Goal: Information Seeking & Learning: Learn about a topic

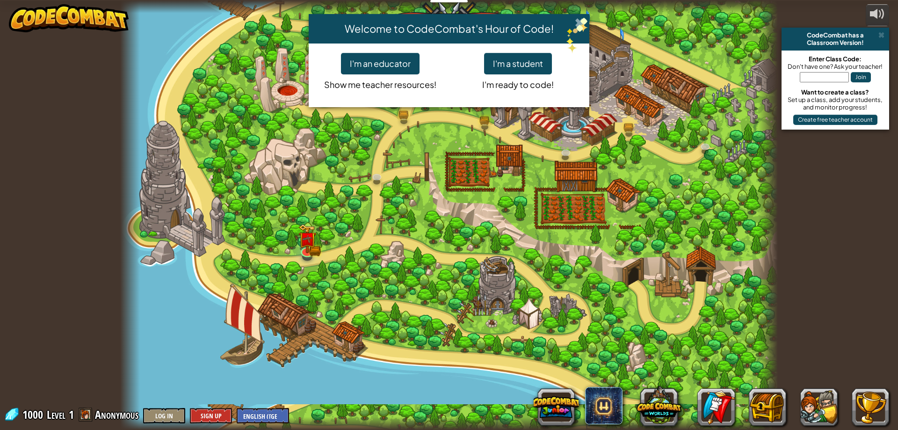
click at [580, 18] on span at bounding box center [580, 23] width 10 height 10
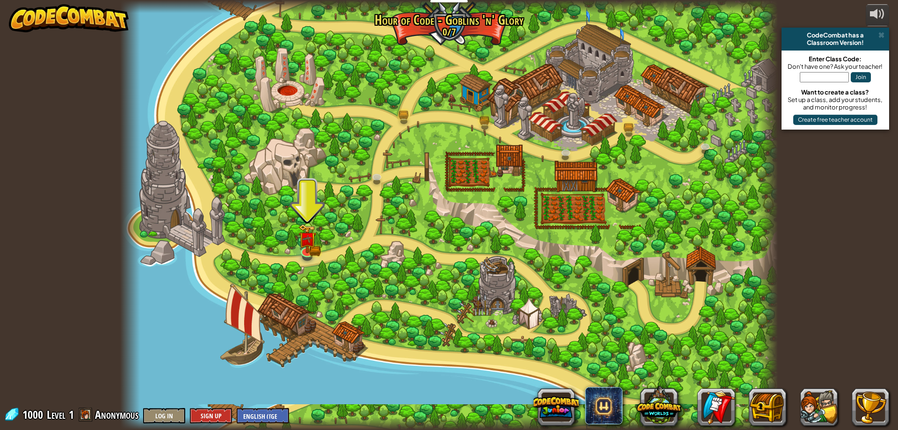
click at [368, 196] on div at bounding box center [448, 215] width 657 height 430
click at [299, 242] on img at bounding box center [308, 231] width 18 height 39
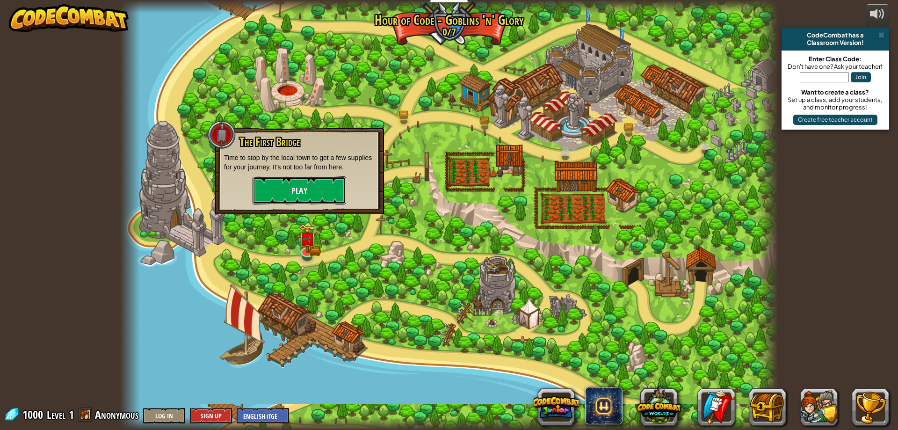
click at [326, 180] on button "Play" at bounding box center [300, 190] width 94 height 28
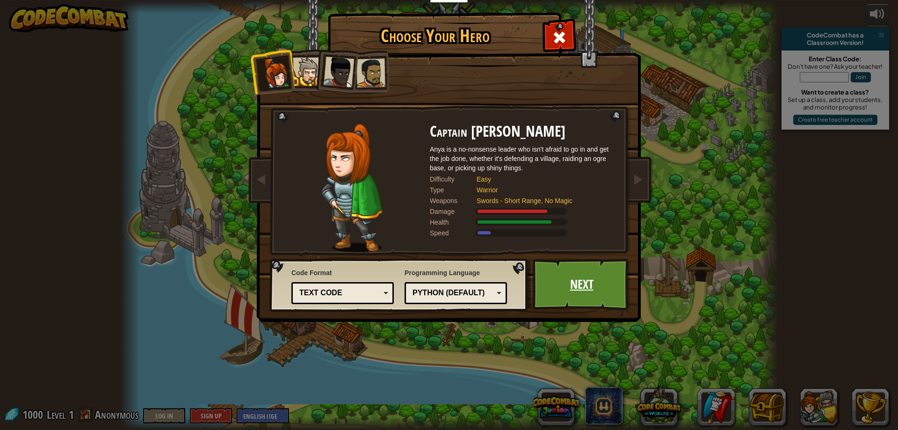
click at [579, 298] on link "Next" at bounding box center [582, 284] width 98 height 51
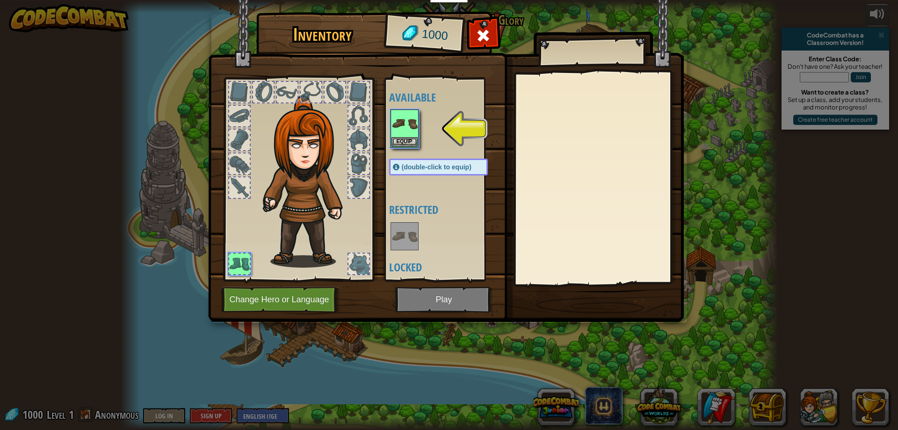
click at [455, 301] on img at bounding box center [446, 151] width 476 height 339
click at [395, 137] on button "Equip" at bounding box center [404, 142] width 26 height 10
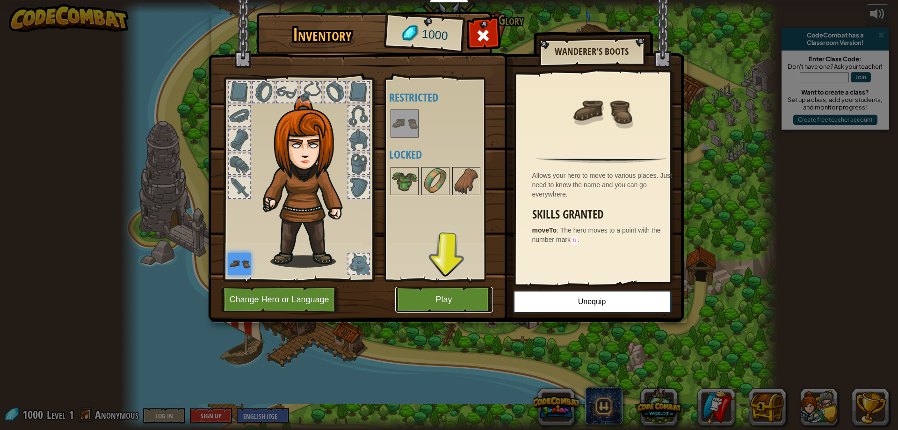
click at [419, 303] on button "Play" at bounding box center [444, 300] width 98 height 26
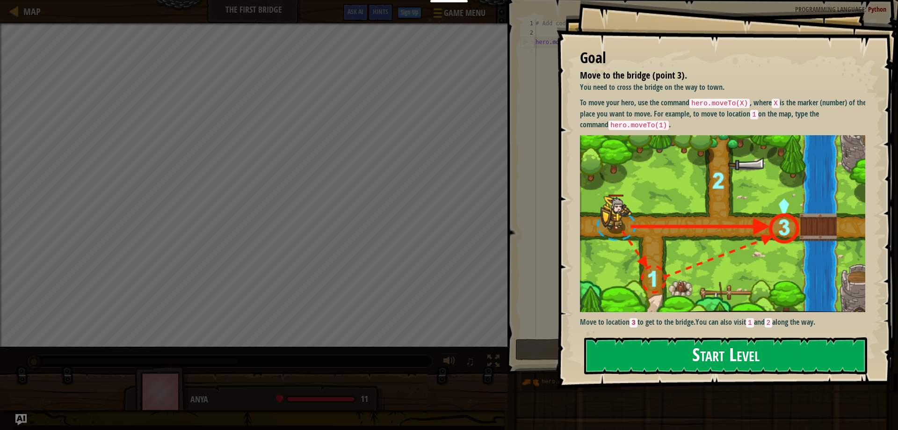
click at [641, 348] on button "Start Level" at bounding box center [725, 355] width 283 height 37
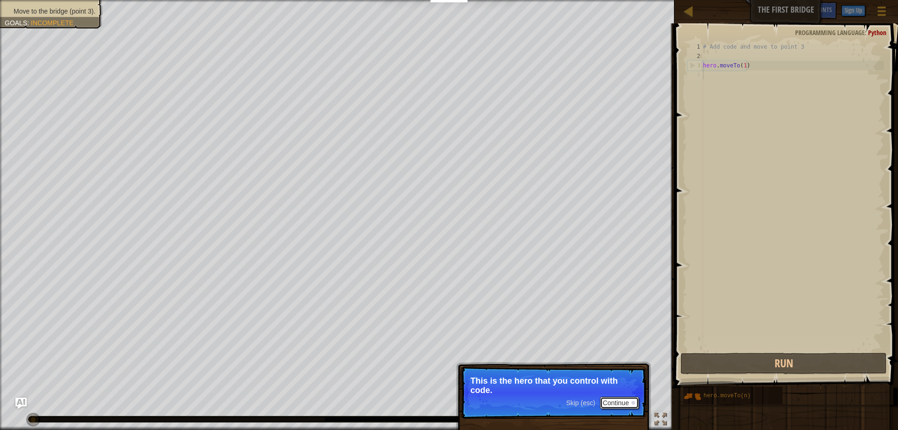
click at [604, 400] on button "Continue" at bounding box center [619, 403] width 39 height 12
click at [619, 403] on button "Continue" at bounding box center [619, 403] width 39 height 12
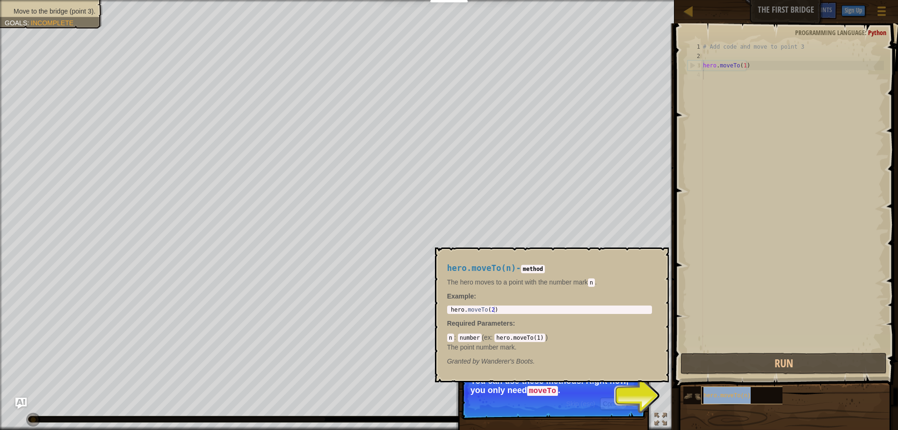
click at [702, 400] on div "hero.moveTo(n)" at bounding box center [746, 395] width 90 height 18
drag, startPoint x: 647, startPoint y: 389, endPoint x: 640, endPoint y: 393, distance: 7.8
click at [646, 389] on div "Skip (esc) Continue You can use these methods. Right now, you only need moveTo ." at bounding box center [553, 435] width 195 height 138
click at [619, 403] on button "Continue" at bounding box center [619, 403] width 39 height 12
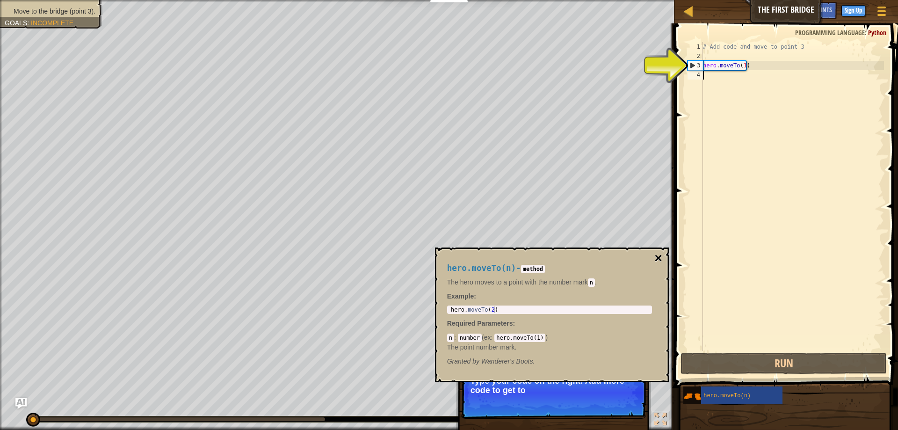
click at [658, 254] on button "×" at bounding box center [657, 258] width 7 height 13
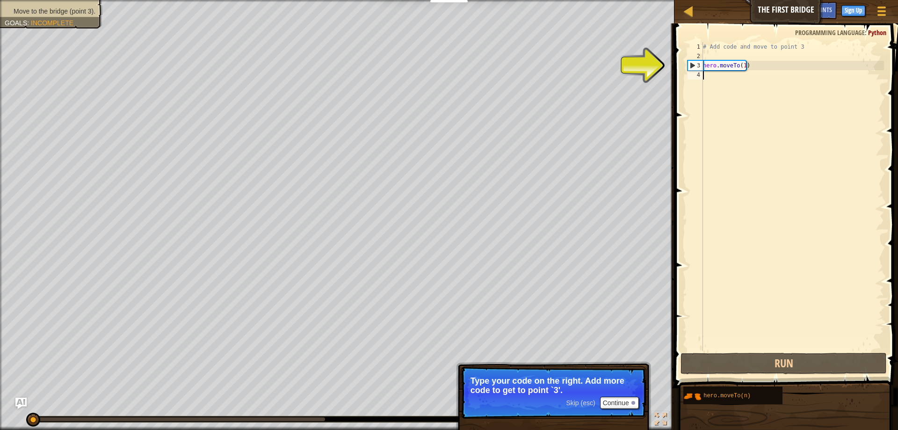
click at [688, 61] on div "3" at bounding box center [695, 65] width 15 height 9
click at [693, 62] on div "3" at bounding box center [695, 65] width 15 height 9
type textarea "hero.moveTo(1)"
click at [693, 62] on div "3" at bounding box center [695, 65] width 15 height 9
click at [714, 70] on div "# Add code and move to point 3 hero . moveTo ( 1 )" at bounding box center [792, 205] width 183 height 327
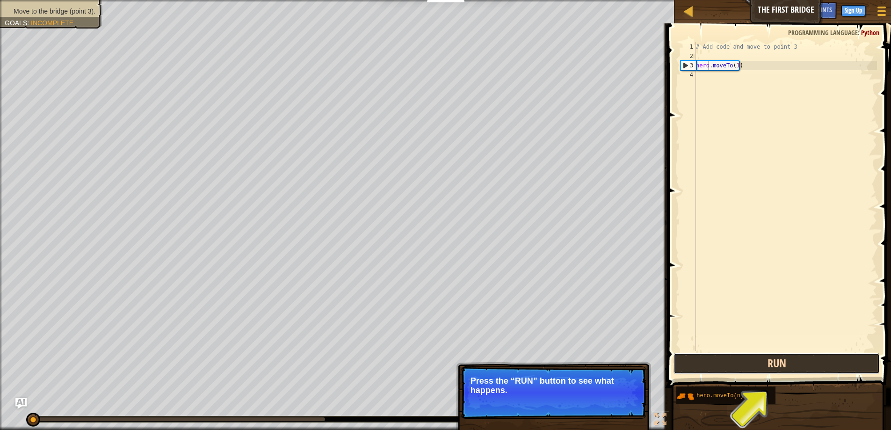
click at [750, 367] on button "Run" at bounding box center [776, 364] width 206 height 22
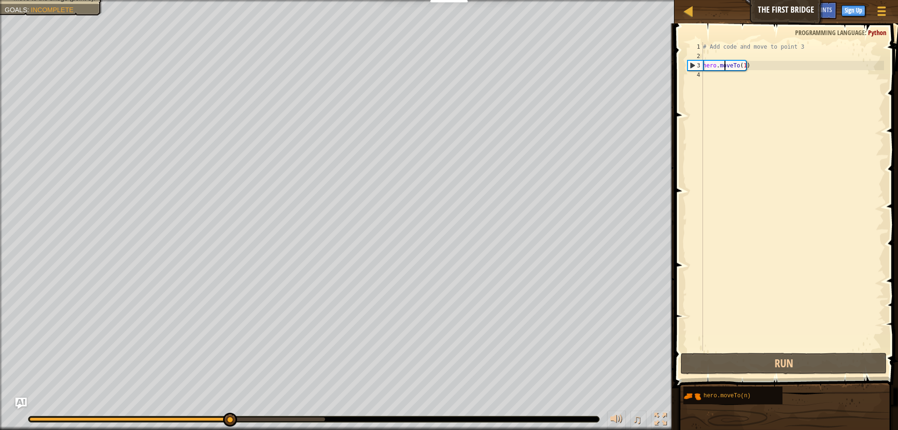
click at [726, 67] on div "# Add code and move to point 3 hero . moveTo ( 1 )" at bounding box center [792, 205] width 183 height 327
click at [770, 364] on button "Run" at bounding box center [783, 364] width 206 height 22
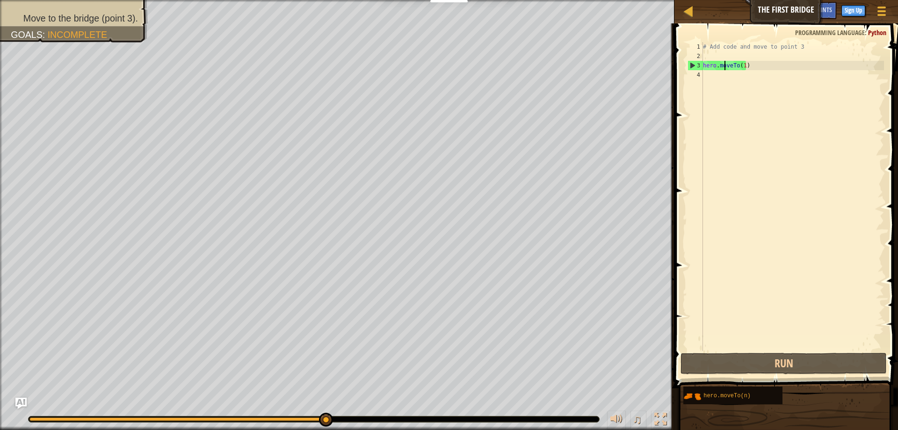
click at [697, 63] on div "3" at bounding box center [695, 65] width 15 height 9
click at [758, 362] on button "Run" at bounding box center [783, 364] width 206 height 22
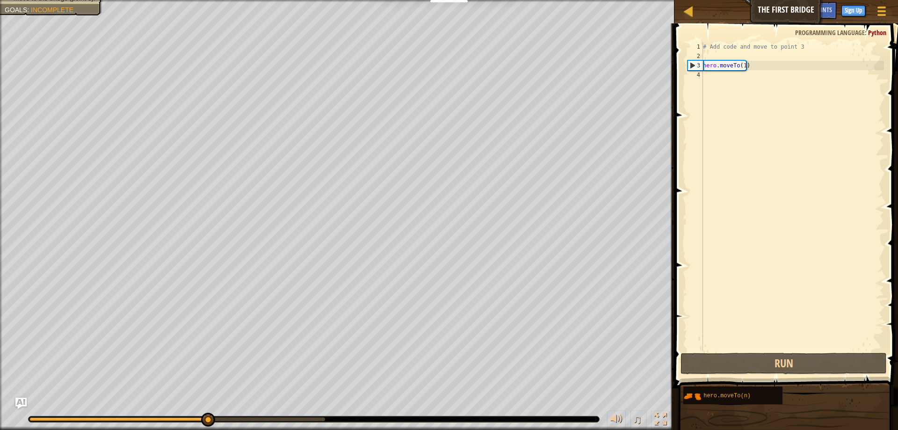
click at [718, 69] on div "# Add code and move to point 3 hero . moveTo ( 1 )" at bounding box center [792, 205] width 183 height 327
click at [695, 61] on div "3" at bounding box center [695, 65] width 15 height 9
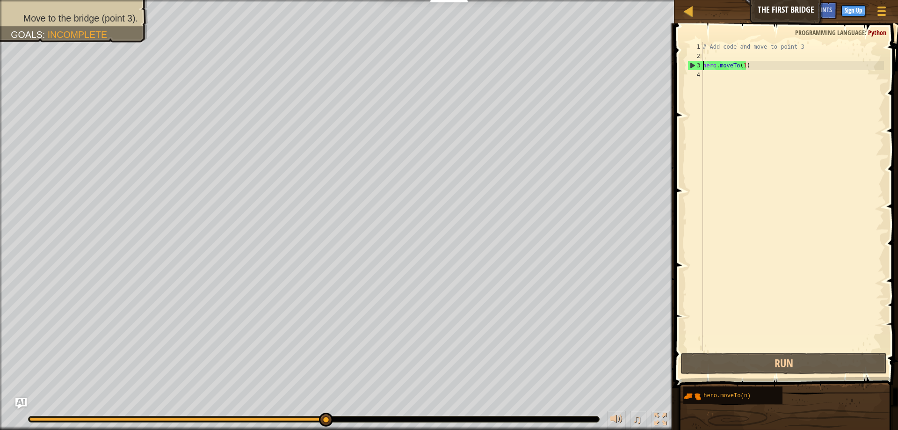
click at [695, 61] on div "3" at bounding box center [695, 65] width 15 height 9
click at [695, 51] on div "1" at bounding box center [694, 46] width 15 height 9
drag, startPoint x: 703, startPoint y: 44, endPoint x: 699, endPoint y: 67, distance: 23.3
click at [699, 67] on div "# Add code and move to point 3 1 2 3 4 # Add code and move to point 3 hero . mo…" at bounding box center [784, 196] width 198 height 309
click at [698, 67] on div "3" at bounding box center [695, 65] width 15 height 9
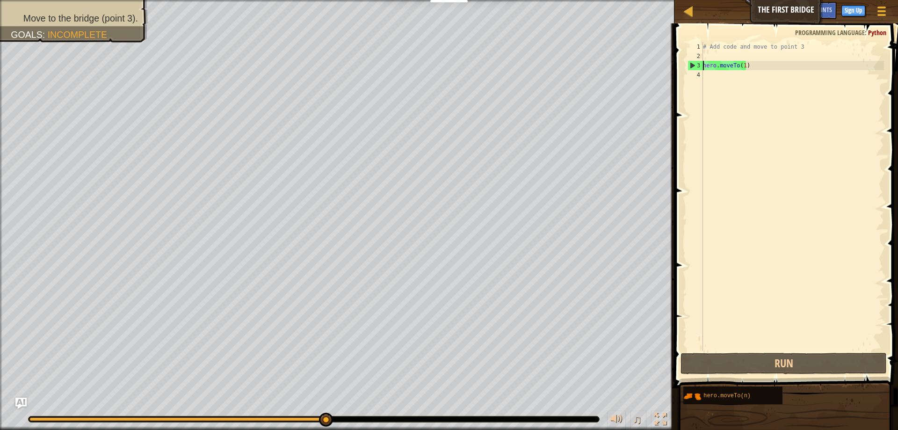
type textarea "hero.moveTo(1)"
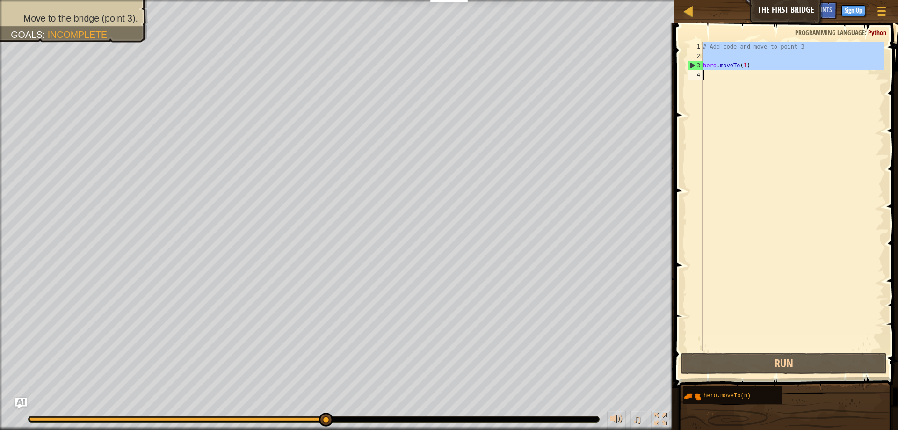
click at [698, 67] on div "3" at bounding box center [695, 65] width 15 height 9
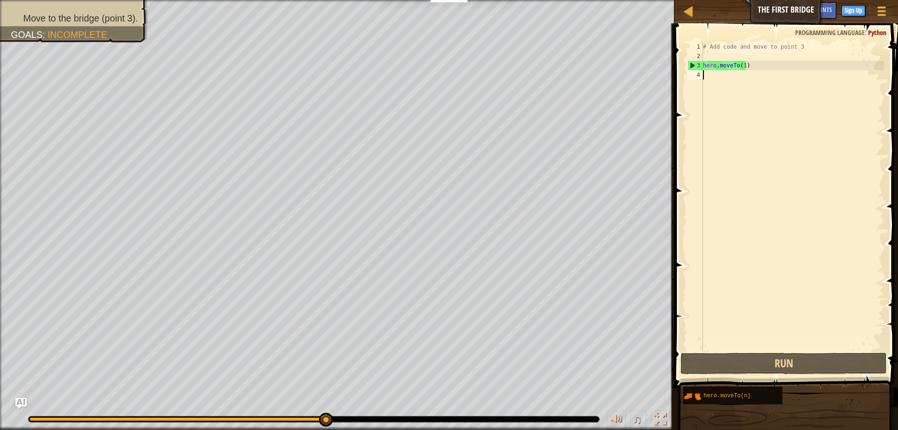
click at [699, 65] on div "3" at bounding box center [695, 65] width 15 height 9
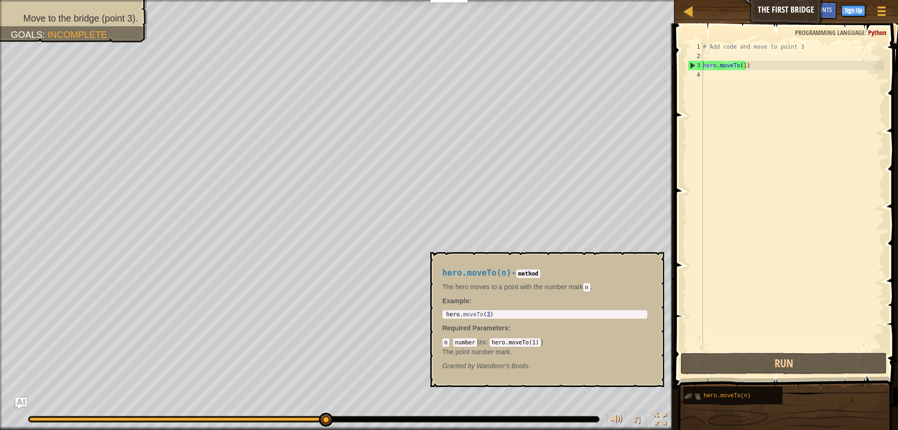
click at [699, 395] on img at bounding box center [692, 396] width 18 height 18
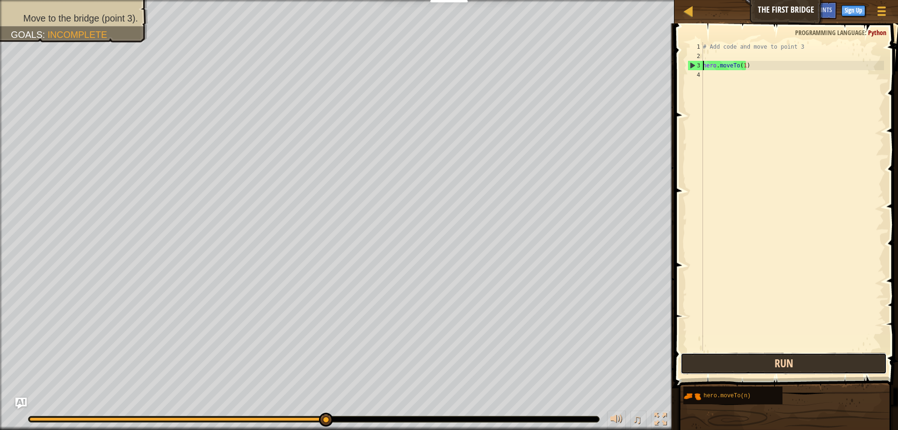
click at [716, 358] on button "Run" at bounding box center [783, 364] width 206 height 22
click at [742, 65] on div "# Add code and move to point 3 hero . moveTo ( 1 )" at bounding box center [792, 205] width 183 height 327
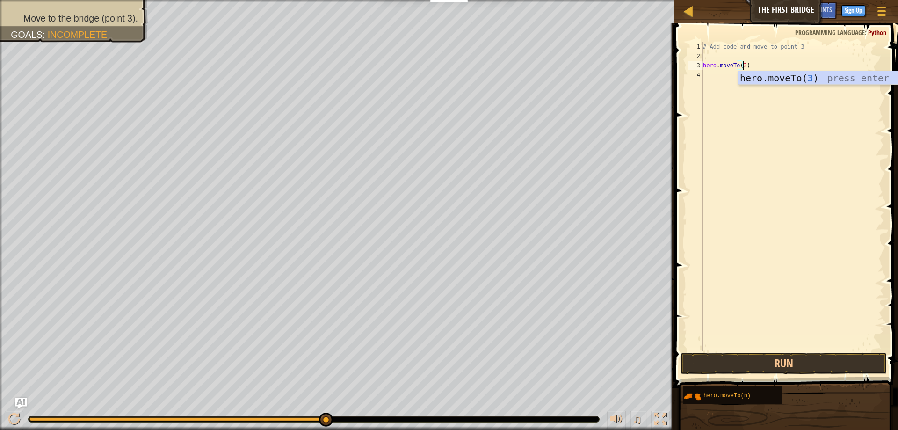
scroll to position [4, 3]
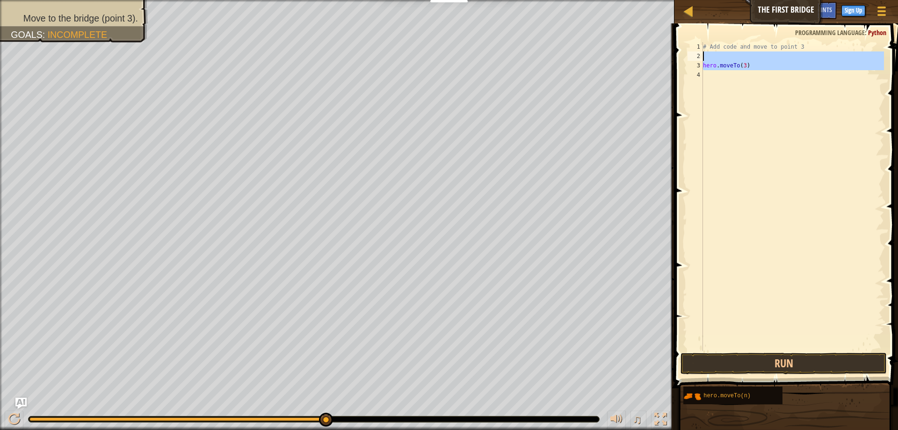
click at [704, 59] on div "hero.moveTo(3) 1 2 3 4 # Add code and move to point 3 hero . moveTo ( 3 ) ההההה…" at bounding box center [784, 196] width 198 height 309
click at [701, 64] on div "3" at bounding box center [694, 65] width 15 height 9
click at [696, 64] on div "3" at bounding box center [694, 65] width 15 height 9
click at [733, 70] on div "# Add code and move to point 3 hero . moveTo ( 3 )" at bounding box center [792, 205] width 183 height 327
click at [735, 66] on div "# Add code and move to point 3 hero . moveTo ( 3 )" at bounding box center [792, 205] width 183 height 327
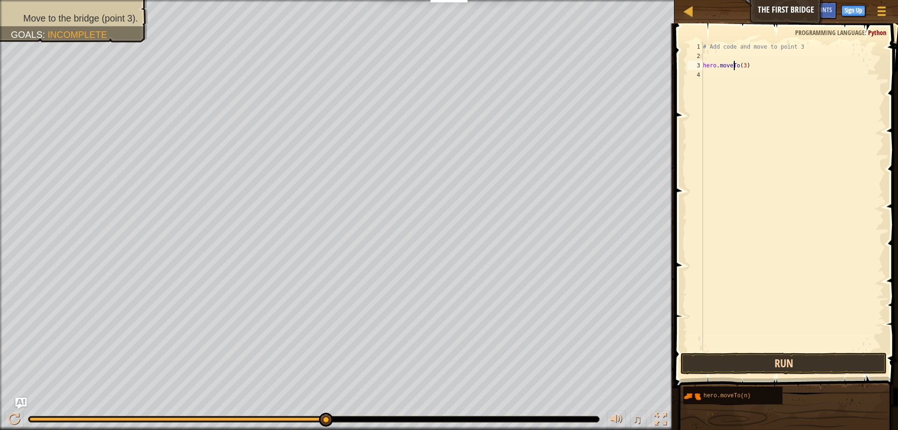
type textarea "hero.moveTo(3)"
click at [740, 353] on button "Run" at bounding box center [783, 364] width 206 height 22
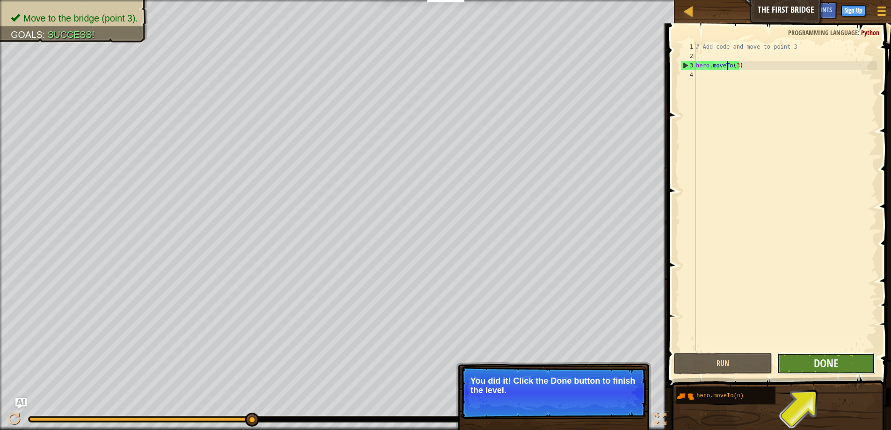
click at [804, 363] on button "Done" at bounding box center [826, 364] width 98 height 22
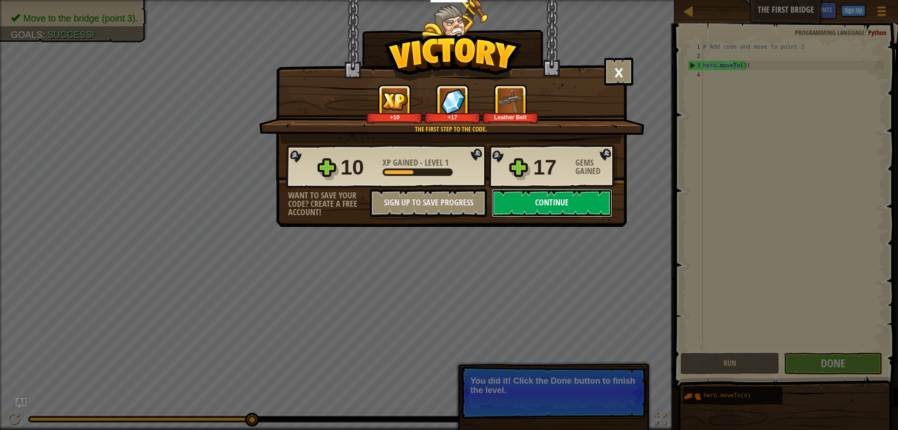
click at [584, 202] on button "Continue" at bounding box center [551, 203] width 121 height 28
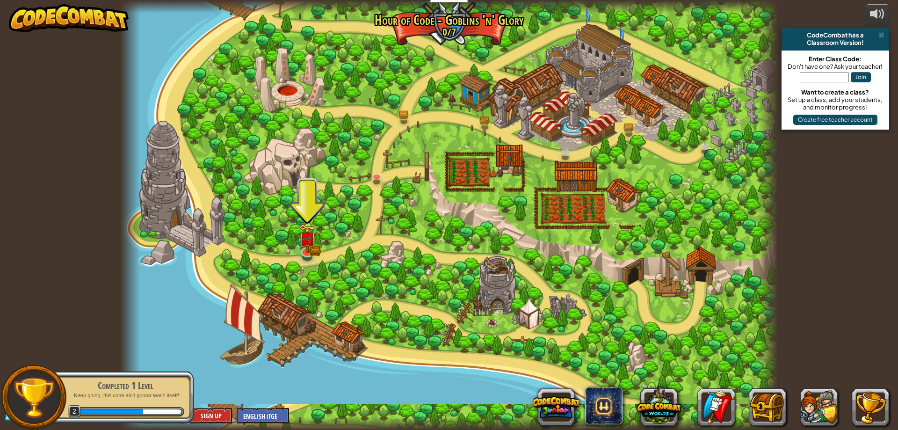
click at [320, 242] on div at bounding box center [448, 215] width 657 height 430
click at [309, 242] on img at bounding box center [308, 231] width 18 height 39
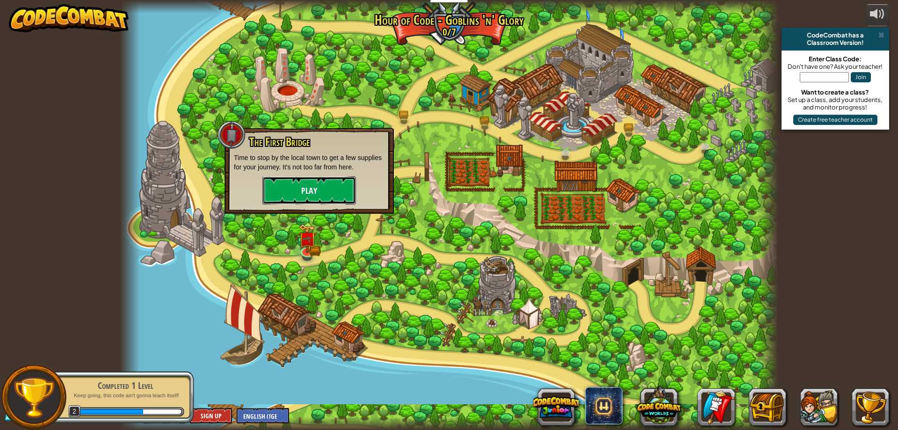
click at [336, 181] on button "Play" at bounding box center [309, 190] width 94 height 28
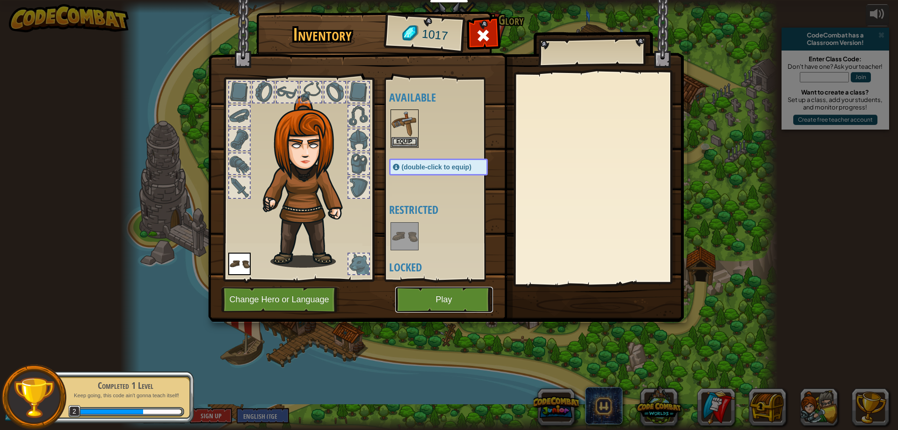
click at [444, 297] on button "Play" at bounding box center [444, 300] width 98 height 26
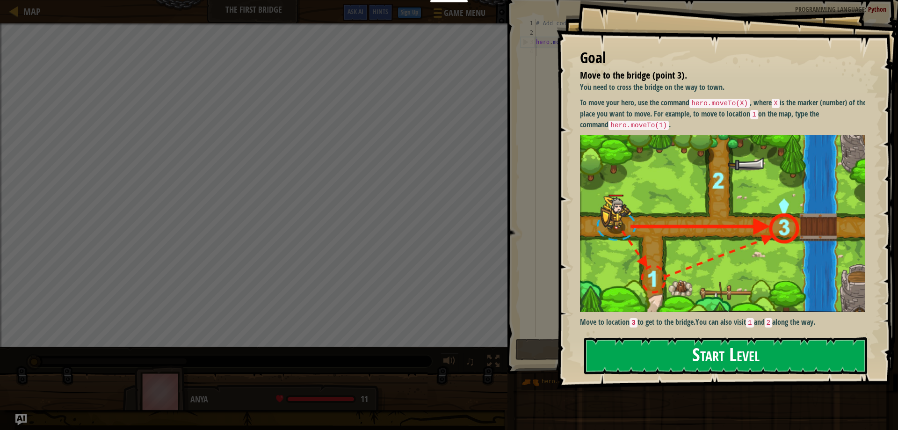
click at [638, 354] on button "Start Level" at bounding box center [725, 355] width 283 height 37
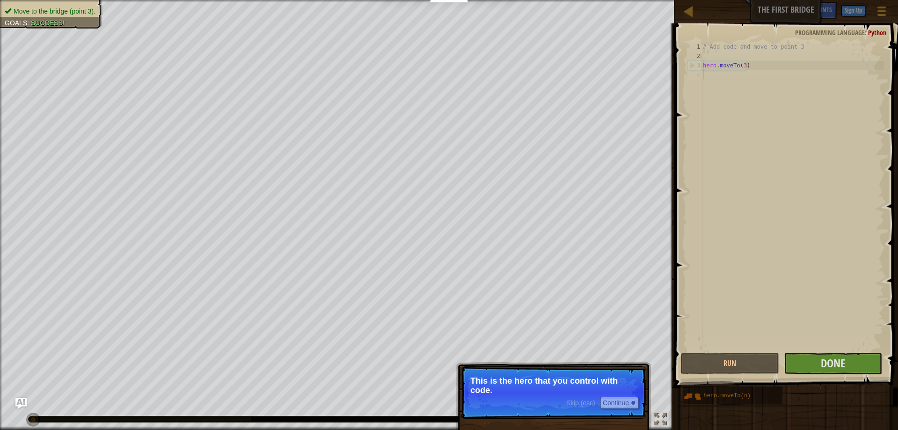
click at [625, 411] on p "Skip (esc) Continue This is the hero that you control with code." at bounding box center [554, 392] width 186 height 52
click at [627, 401] on button "Continue" at bounding box center [619, 403] width 39 height 12
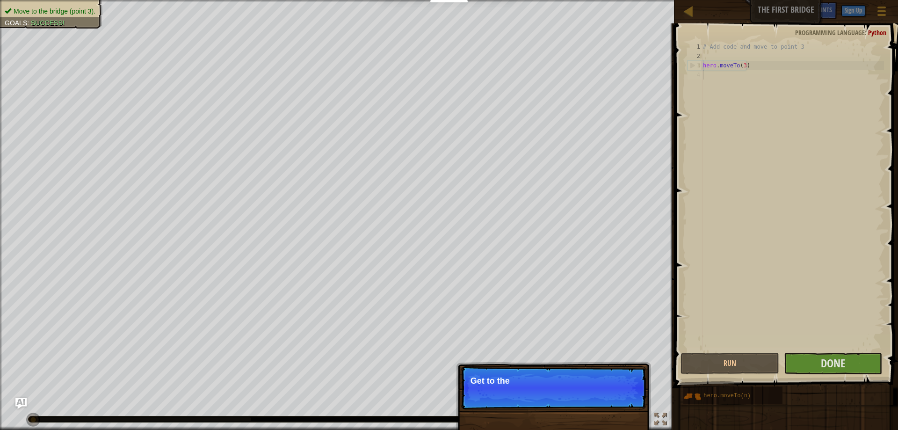
click at [627, 402] on p "Skip (esc) Continue Get to the" at bounding box center [554, 387] width 186 height 43
click at [627, 402] on p "Skip (esc) Continue Get to the bridge" at bounding box center [554, 387] width 186 height 43
click at [627, 402] on p "Skip (esc) Continue Get to the bridge by going to point 3 on" at bounding box center [554, 388] width 186 height 44
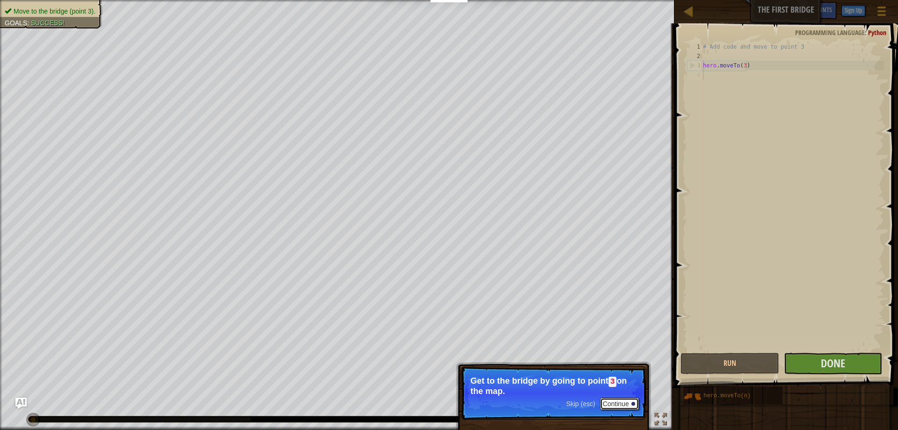
click at [627, 402] on button "Continue" at bounding box center [619, 403] width 39 height 12
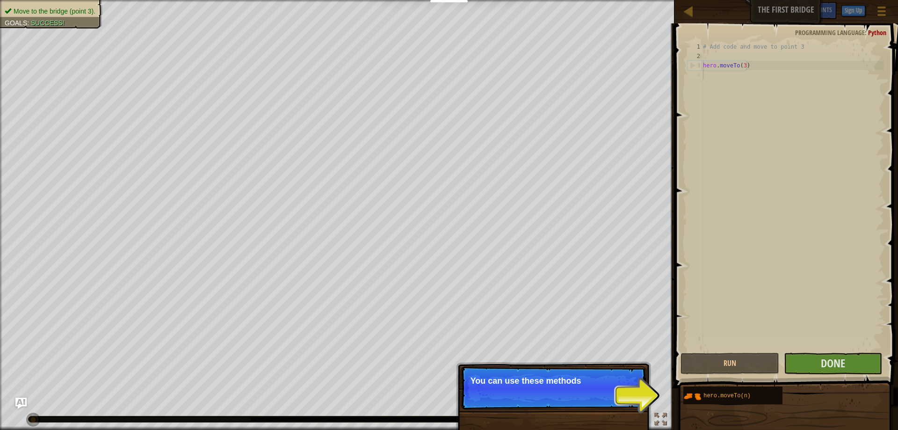
click at [627, 402] on p "Skip (esc) Continue You can use these methods" at bounding box center [554, 387] width 186 height 43
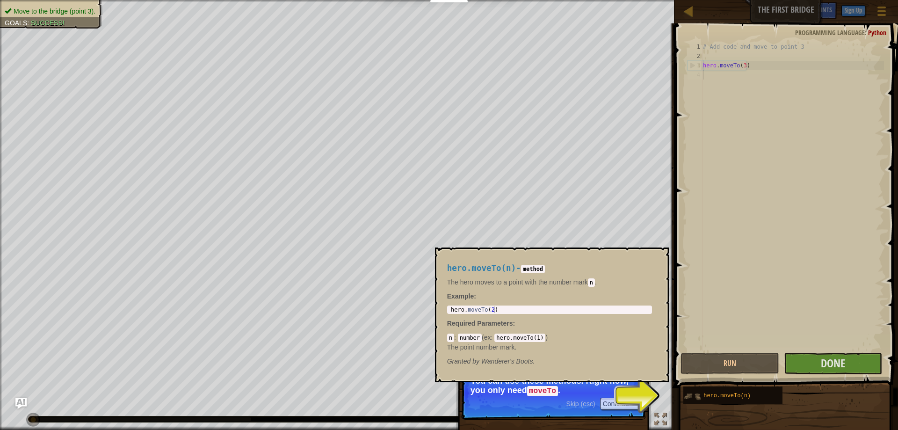
click at [698, 395] on img at bounding box center [692, 396] width 18 height 18
click at [706, 402] on div "hero.moveTo(n)" at bounding box center [746, 395] width 90 height 18
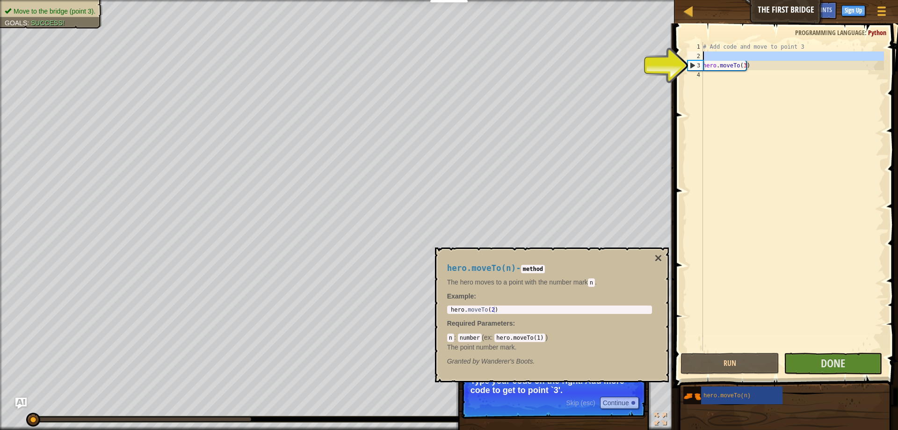
click at [697, 60] on div "2" at bounding box center [694, 55] width 15 height 9
type textarea "hero.moveTo(3)"
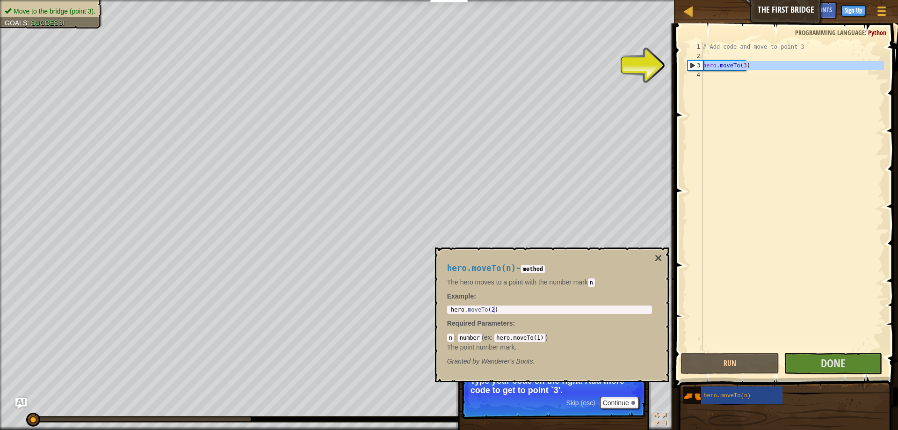
click at [693, 63] on div "3" at bounding box center [695, 65] width 15 height 9
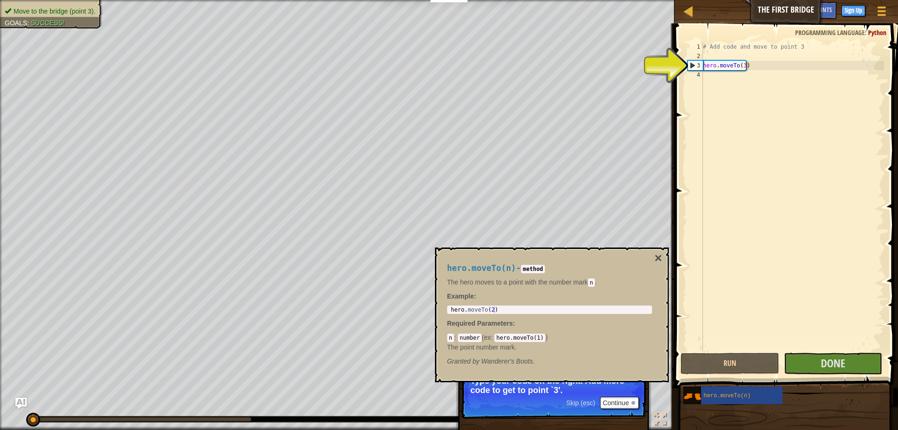
click at [693, 63] on div "3" at bounding box center [695, 65] width 15 height 9
type textarea "hero.moveTo(3)"
click at [693, 63] on div "3" at bounding box center [695, 65] width 15 height 9
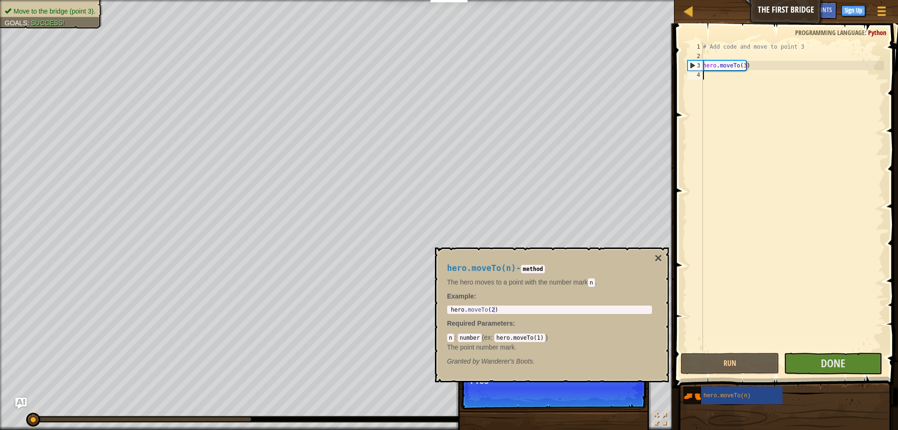
click at [664, 255] on div "hero.moveTo(n) - method The hero moves to a point with the number [PERSON_NAME]…" at bounding box center [552, 314] width 234 height 135
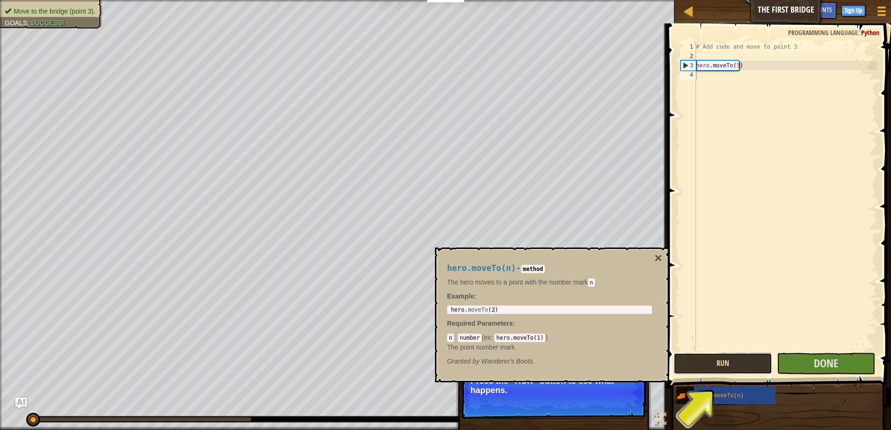
click at [724, 367] on button "Run" at bounding box center [722, 364] width 98 height 22
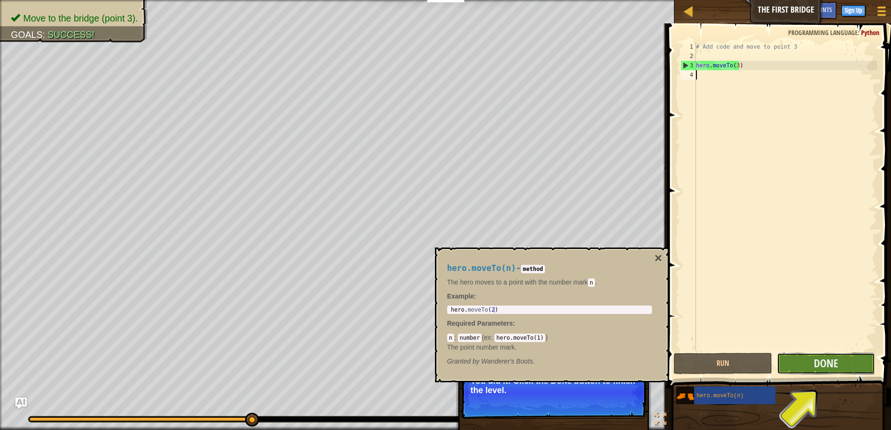
click at [805, 369] on button "Done" at bounding box center [826, 364] width 98 height 22
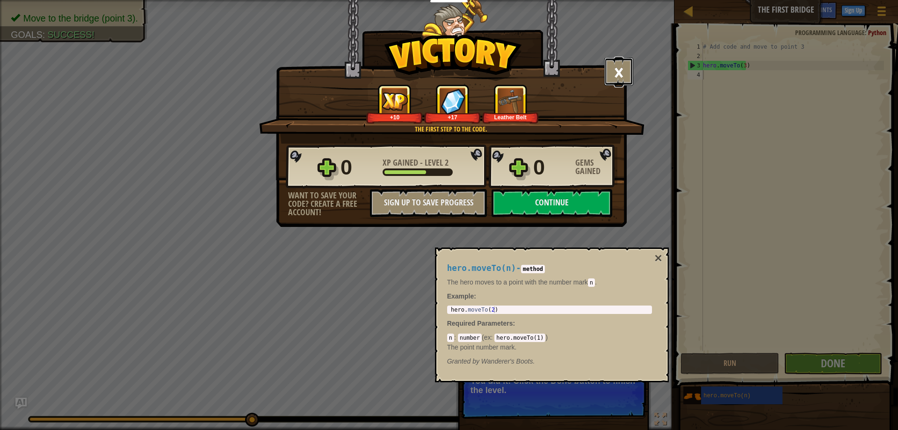
click at [618, 72] on button "×" at bounding box center [618, 72] width 29 height 28
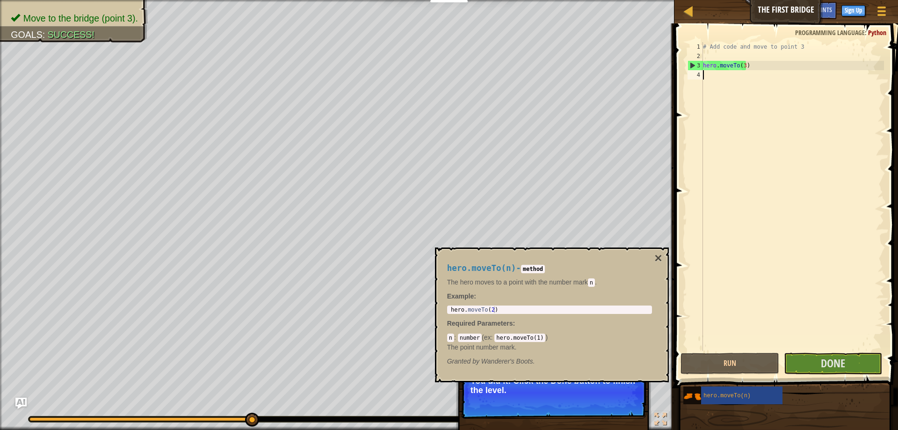
click at [691, 18] on div "Map The First Bridge Game Menu Done Sign Up Hints Ask AI" at bounding box center [786, 11] width 224 height 23
click at [688, 13] on div at bounding box center [688, 11] width 12 height 12
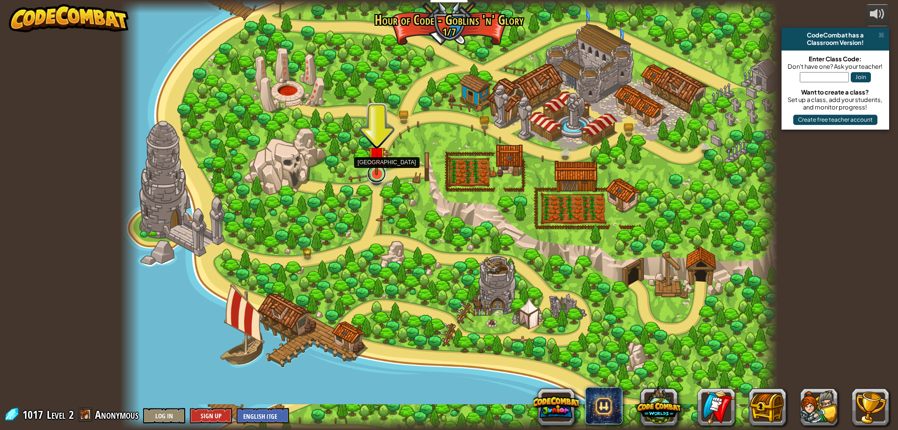
click at [375, 176] on link at bounding box center [376, 173] width 19 height 19
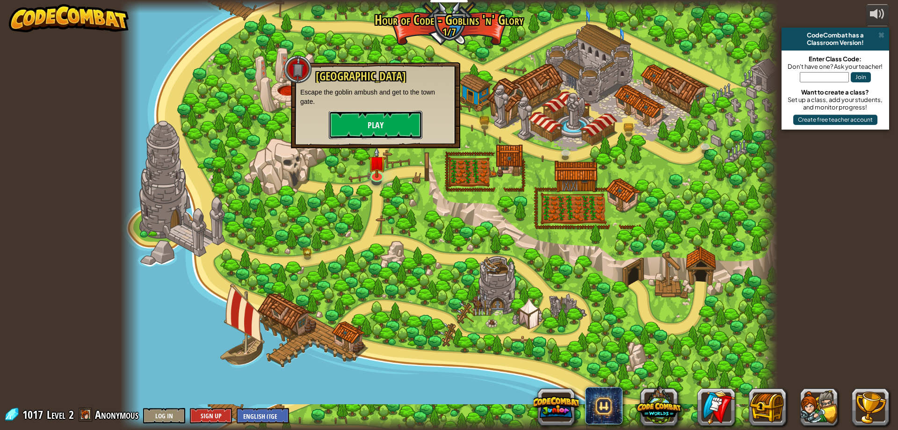
click at [377, 131] on button "Play" at bounding box center [376, 125] width 94 height 28
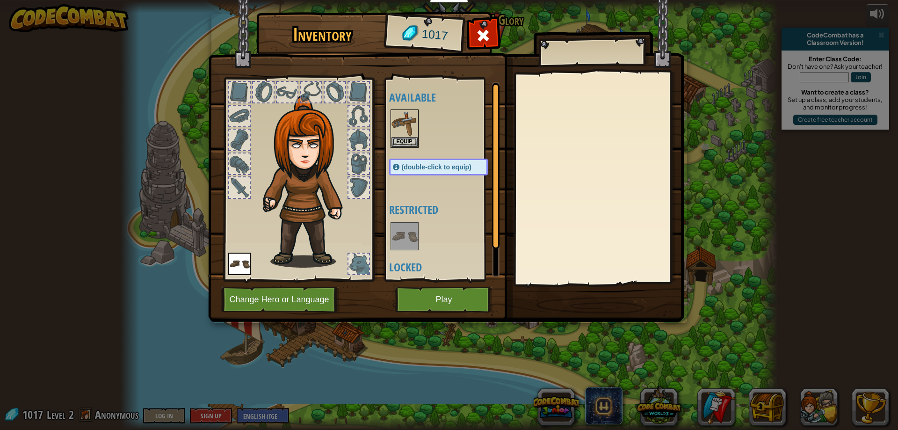
click at [359, 184] on div at bounding box center [358, 187] width 21 height 21
click at [365, 157] on div at bounding box center [358, 163] width 21 height 21
click at [364, 138] on div at bounding box center [358, 140] width 21 height 21
click at [363, 111] on div at bounding box center [358, 116] width 21 height 21
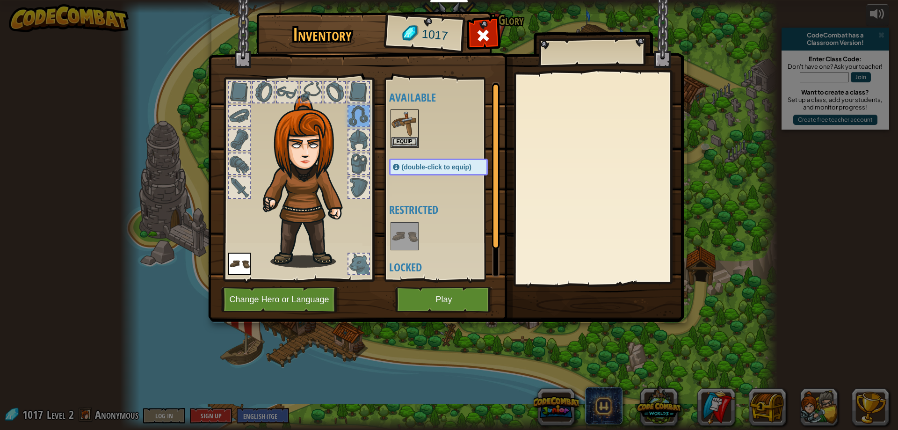
click at [362, 94] on div at bounding box center [358, 92] width 21 height 21
click at [322, 81] on img at bounding box center [302, 170] width 142 height 192
click at [260, 82] on div at bounding box center [263, 92] width 21 height 21
click at [279, 77] on div at bounding box center [298, 177] width 154 height 210
click at [408, 139] on button "Equip" at bounding box center [404, 142] width 26 height 10
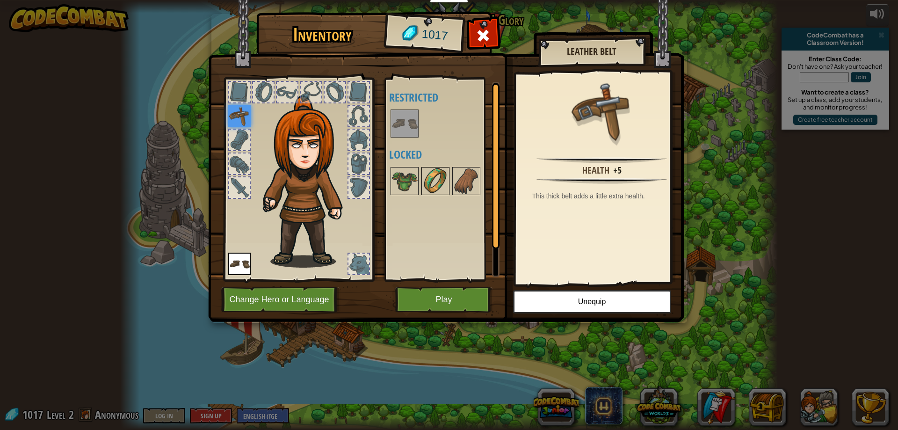
click at [437, 176] on img at bounding box center [435, 181] width 26 height 26
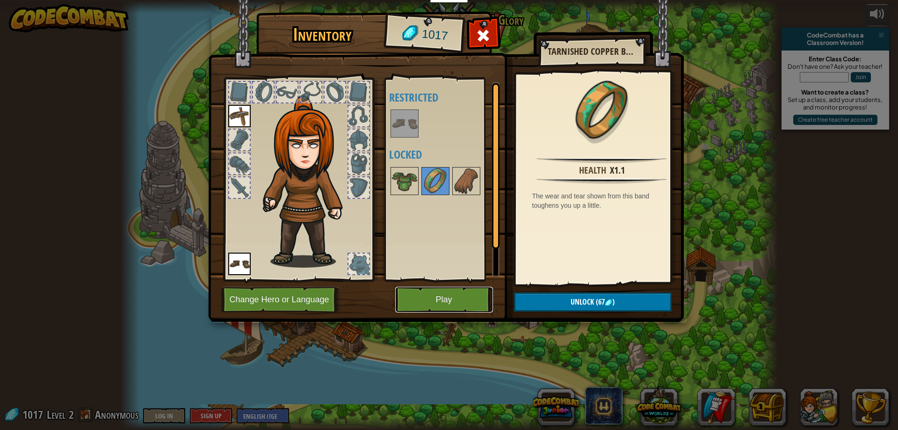
click at [449, 299] on button "Play" at bounding box center [444, 300] width 98 height 26
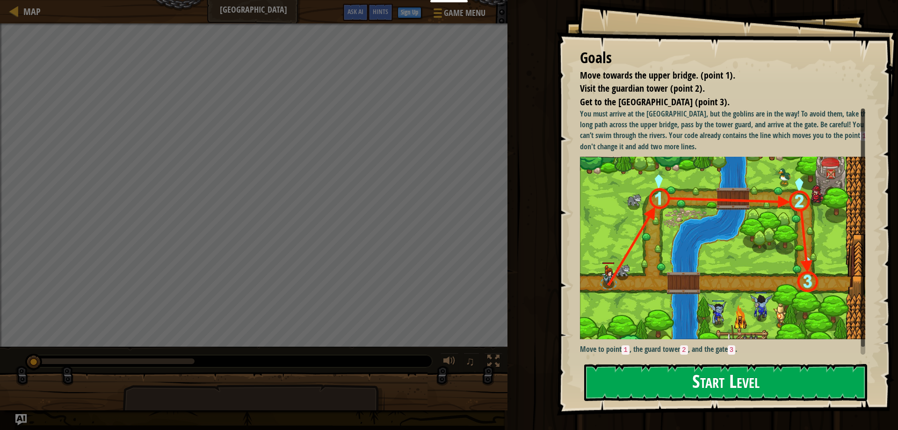
click at [670, 379] on button "Start Level" at bounding box center [725, 382] width 283 height 37
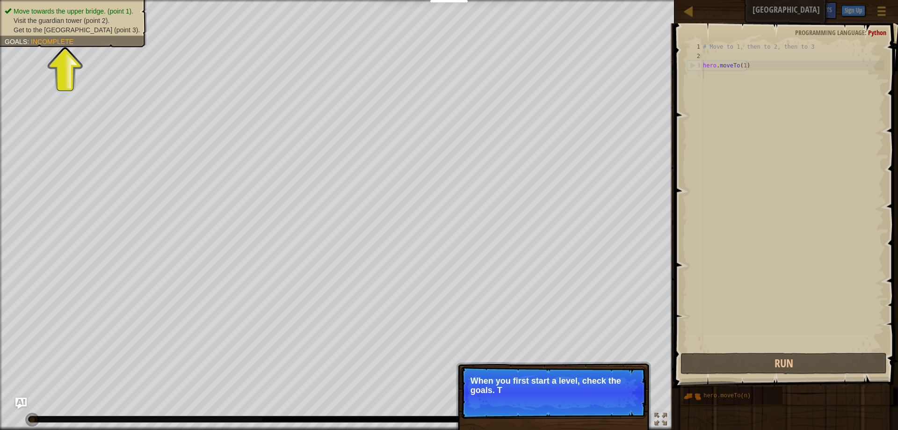
click at [613, 400] on p "Skip (esc) Continue When you first start a level, check the goals. T" at bounding box center [554, 392] width 186 height 52
click at [613, 399] on p "Skip (esc) Continue When you first start a level, check the goals. They te" at bounding box center [554, 392] width 186 height 52
click at [97, 40] on div "Move towards the upper bridge. (point 1). Visit the [GEOGRAPHIC_DATA] (point 2)…" at bounding box center [68, 20] width 158 height 53
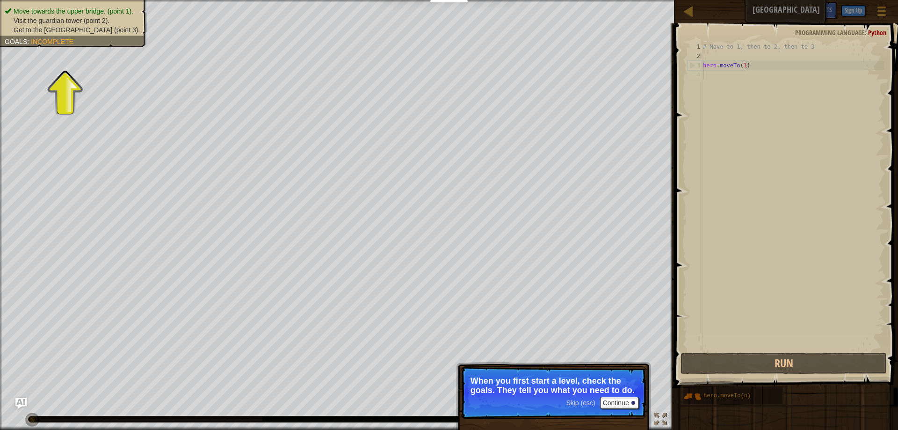
click at [78, 38] on div "Move towards the upper bridge. (point 1). Visit the [GEOGRAPHIC_DATA] (point 2)…" at bounding box center [68, 20] width 158 height 53
click at [77, 38] on div "Move towards the upper bridge. (point 1). Visit the [GEOGRAPHIC_DATA] (point 2)…" at bounding box center [68, 20] width 158 height 53
drag, startPoint x: 77, startPoint y: 38, endPoint x: 44, endPoint y: 40, distance: 33.3
click at [75, 38] on div "Move towards the upper bridge. (point 1). Visit the [GEOGRAPHIC_DATA] (point 2)…" at bounding box center [68, 20] width 158 height 53
click at [44, 40] on span "Incomplete" at bounding box center [52, 41] width 43 height 7
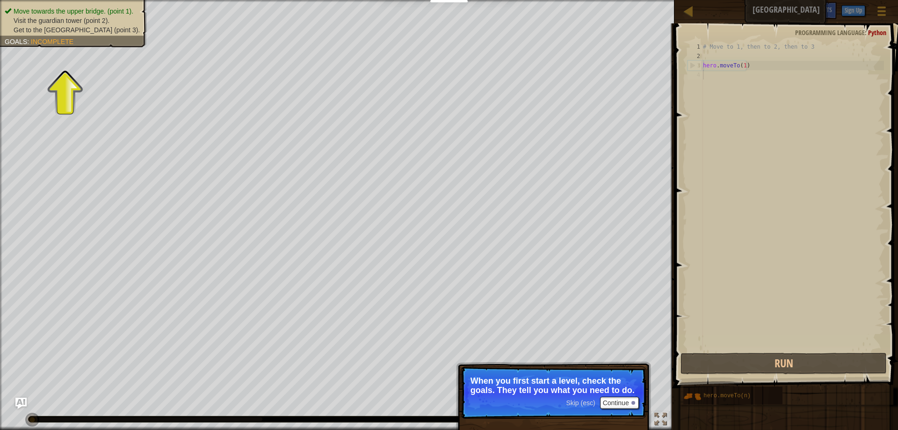
click at [44, 40] on span "Incomplete" at bounding box center [52, 41] width 43 height 7
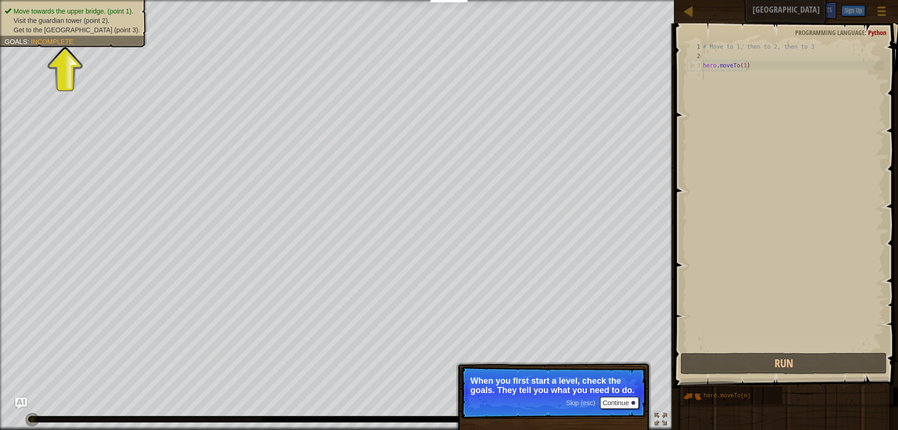
click at [44, 40] on span "Incomplete" at bounding box center [52, 41] width 43 height 7
click at [45, 36] on div "Move towards the upper bridge. (point 1). Visit the [GEOGRAPHIC_DATA] (point 2)…" at bounding box center [68, 20] width 158 height 53
click at [45, 35] on div "Move towards the upper bridge. (point 1). Visit the [GEOGRAPHIC_DATA] (point 2)…" at bounding box center [68, 20] width 158 height 53
click at [67, 62] on div "Move towards the upper bridge. (point 1). Visit the [GEOGRAPHIC_DATA] (point 2)…" at bounding box center [337, 215] width 674 height 430
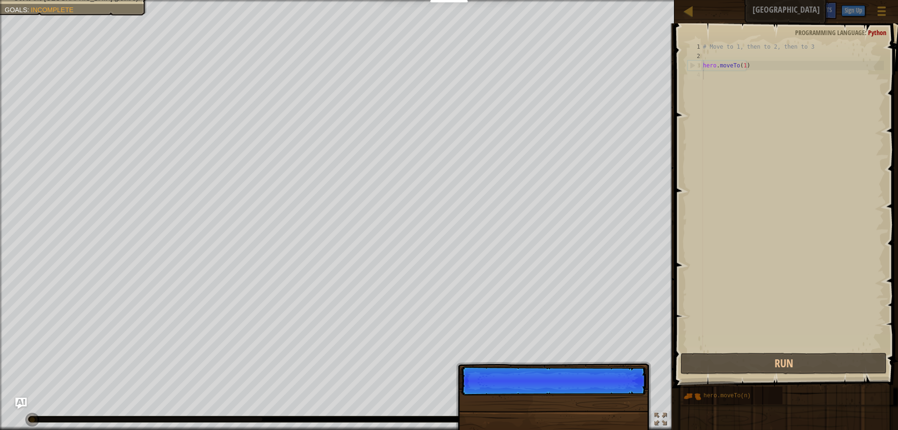
scroll to position [4, 0]
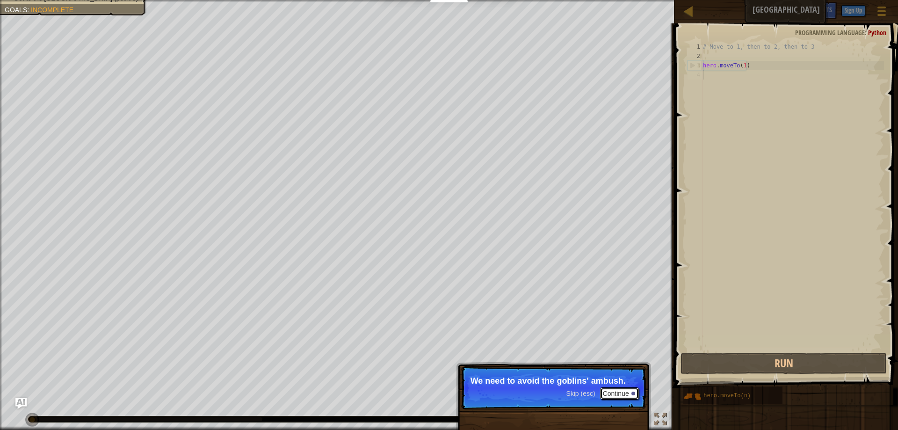
click at [612, 387] on button "Continue" at bounding box center [619, 393] width 39 height 12
click at [612, 387] on p "Skip (esc) Continue Fi" at bounding box center [554, 387] width 186 height 43
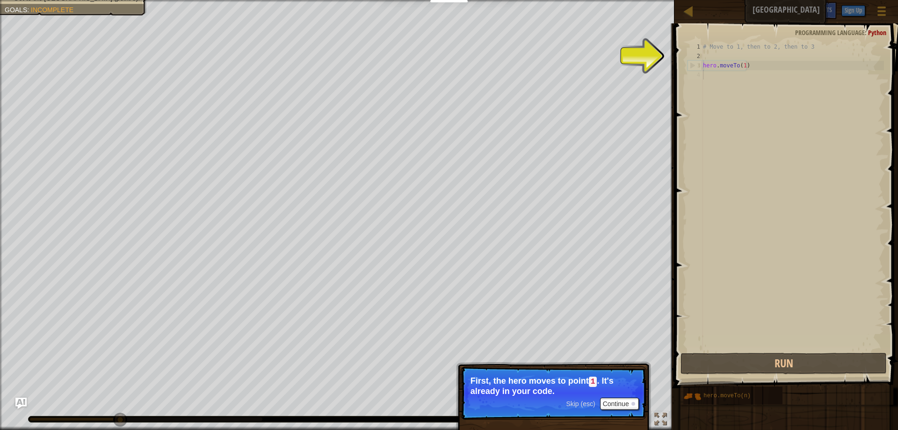
click at [696, 51] on div "2" at bounding box center [694, 55] width 15 height 9
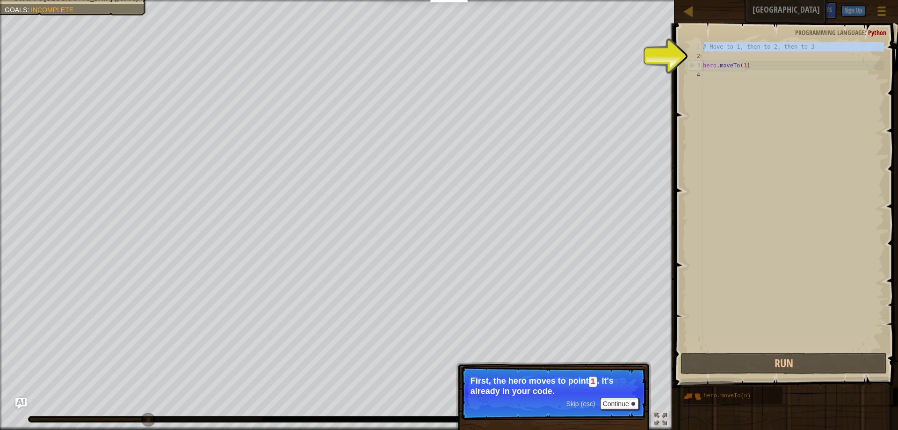
drag, startPoint x: 698, startPoint y: 43, endPoint x: 687, endPoint y: 58, distance: 19.2
click at [694, 46] on div "1" at bounding box center [694, 46] width 15 height 9
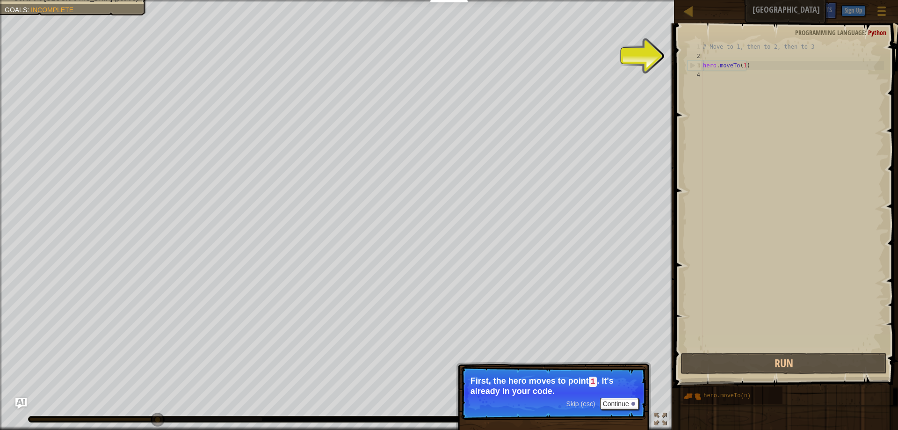
drag, startPoint x: 695, startPoint y: 57, endPoint x: 694, endPoint y: 64, distance: 7.5
click at [694, 65] on div "3" at bounding box center [695, 65] width 15 height 9
drag, startPoint x: 707, startPoint y: 42, endPoint x: 700, endPoint y: 47, distance: 9.1
click at [707, 42] on div "# Move to 1, then to 2, then to 3 hero . moveTo ( 1 )" at bounding box center [792, 205] width 183 height 327
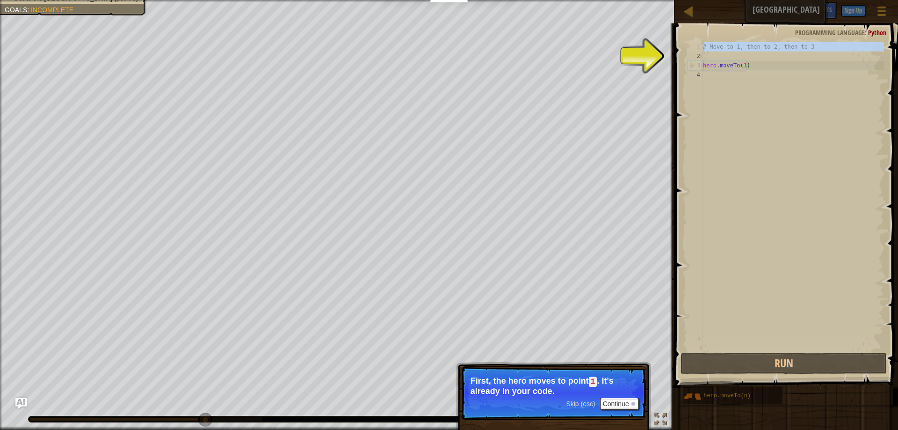
drag, startPoint x: 700, startPoint y: 47, endPoint x: 699, endPoint y: 53, distance: 5.8
type textarea "# Move to 1, then to 2, then to 3"
click at [698, 57] on div "2" at bounding box center [694, 55] width 15 height 9
type textarea "hero.moveTo(1)"
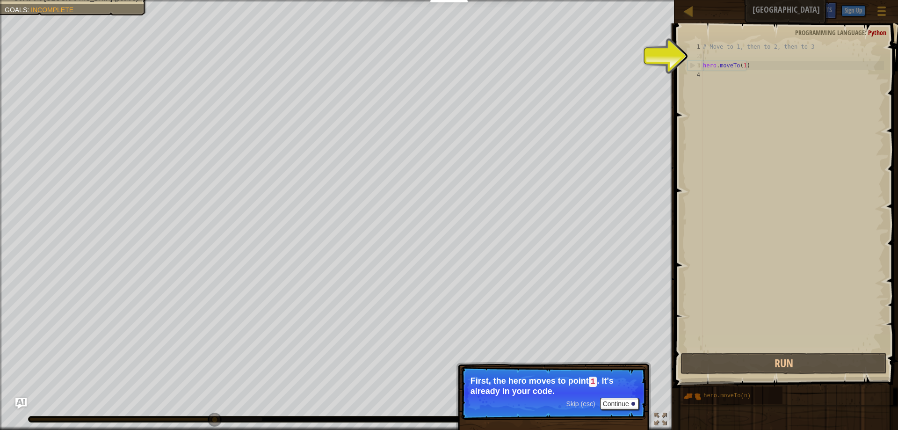
drag, startPoint x: 698, startPoint y: 57, endPoint x: 697, endPoint y: 62, distance: 5.2
click at [697, 63] on div "3" at bounding box center [695, 65] width 15 height 9
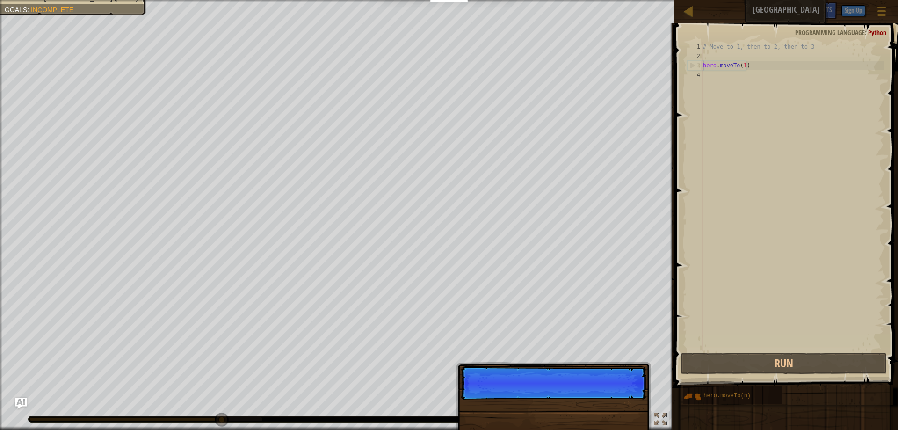
type textarea "hero.moveTo(1)"
drag, startPoint x: 697, startPoint y: 63, endPoint x: 697, endPoint y: 70, distance: 6.5
click at [697, 70] on div "3" at bounding box center [695, 65] width 15 height 9
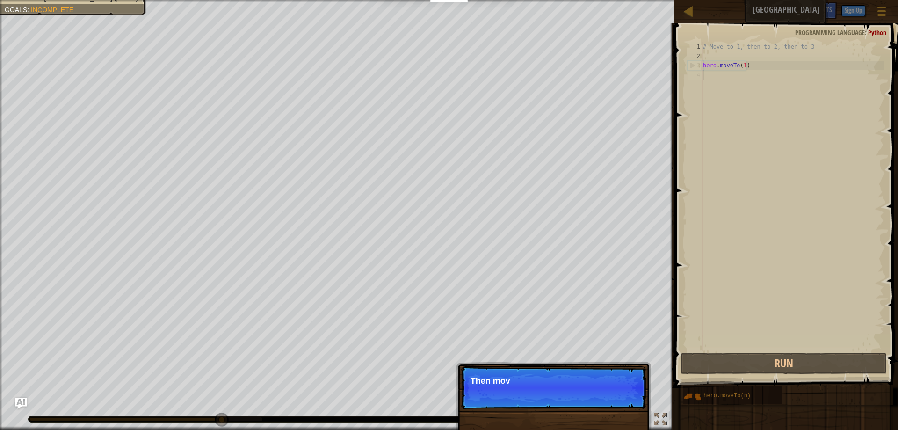
click at [697, 70] on div "3" at bounding box center [695, 65] width 15 height 9
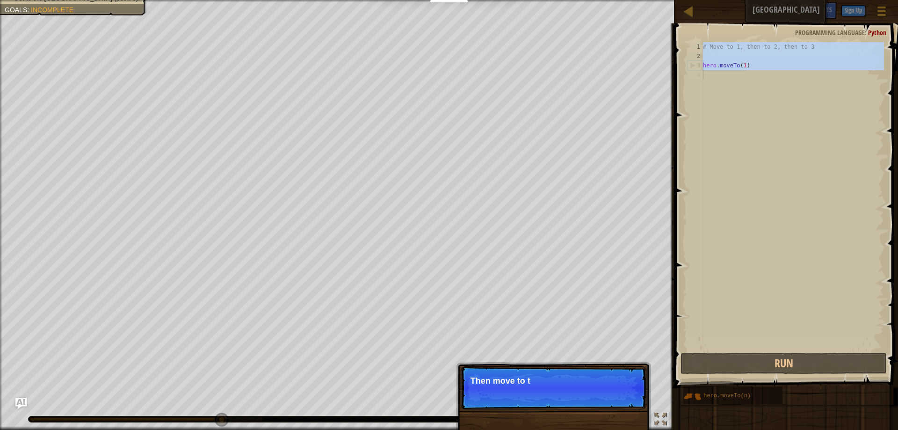
type textarea "hero.moveTo(1)"
click at [697, 70] on div "3" at bounding box center [695, 65] width 15 height 9
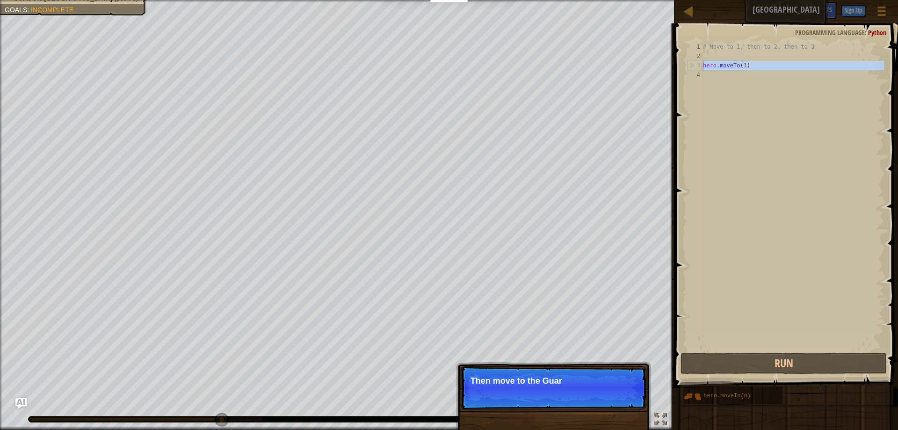
click at [697, 70] on div "3" at bounding box center [695, 65] width 15 height 9
click at [698, 69] on div "3" at bounding box center [695, 65] width 15 height 9
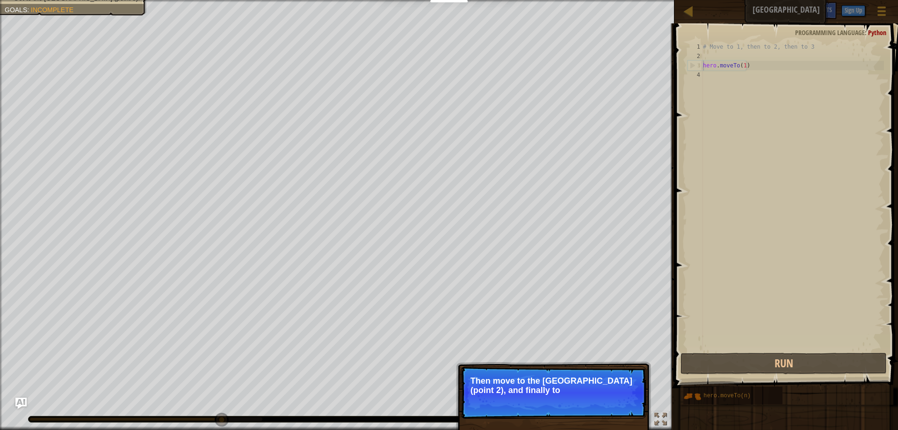
click at [617, 396] on p "Skip (esc) Continue Then move to the [GEOGRAPHIC_DATA] (point 2), and finally to" at bounding box center [554, 392] width 186 height 52
click at [618, 396] on p "Skip (esc) Continue Then move to the [GEOGRAPHIC_DATA] (point 2), and finally t…" at bounding box center [554, 392] width 186 height 52
click at [618, 397] on p "Skip (esc) Continue Then move to the [GEOGRAPHIC_DATA] (point 2), and finally t…" at bounding box center [554, 392] width 186 height 52
click at [634, 406] on button "Continue" at bounding box center [619, 403] width 39 height 12
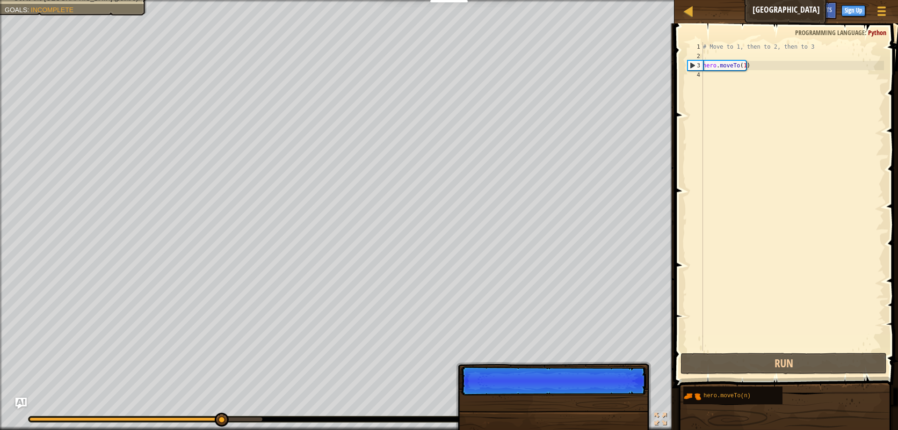
click at [634, 395] on p "Skip (esc) Continue" at bounding box center [554, 380] width 186 height 29
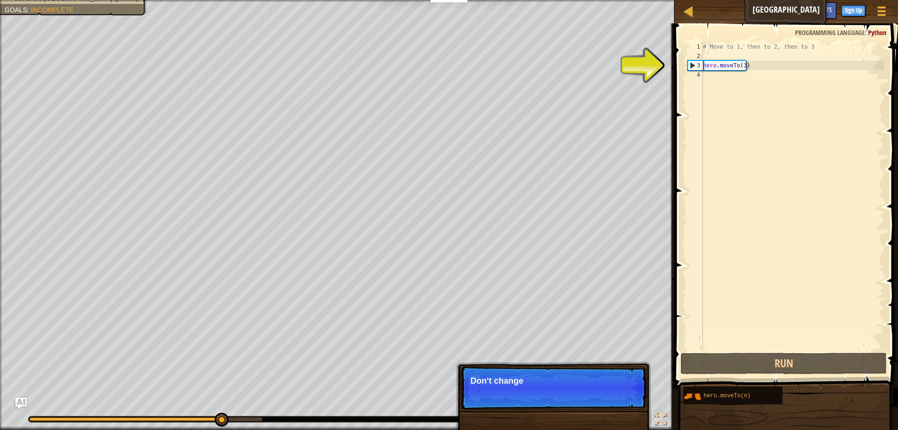
click at [634, 406] on p "Skip (esc) Continue Don't change" at bounding box center [554, 387] width 186 height 43
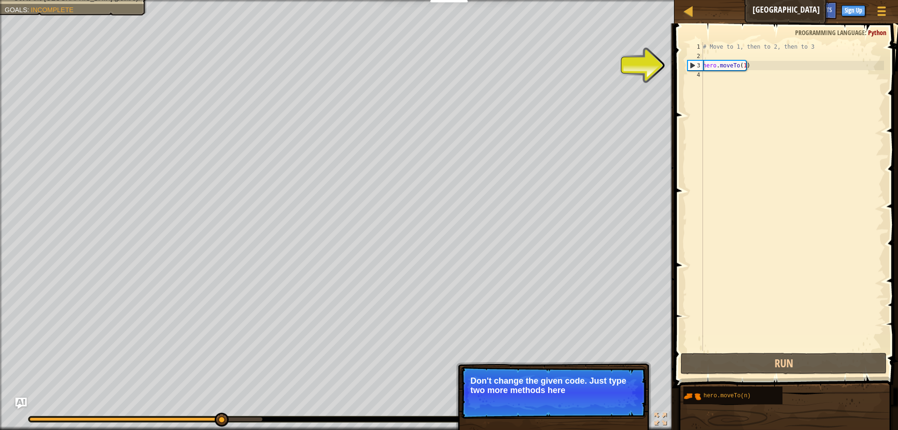
click at [692, 60] on div "2" at bounding box center [694, 55] width 15 height 9
type textarea "hero.moveTo(1)"
click at [692, 61] on div "3" at bounding box center [695, 65] width 15 height 9
drag, startPoint x: 707, startPoint y: 62, endPoint x: 709, endPoint y: 100, distance: 37.5
click at [707, 63] on div "# Move to 1, then to 2, then to 3 hero . moveTo ( 1 )" at bounding box center [792, 205] width 183 height 327
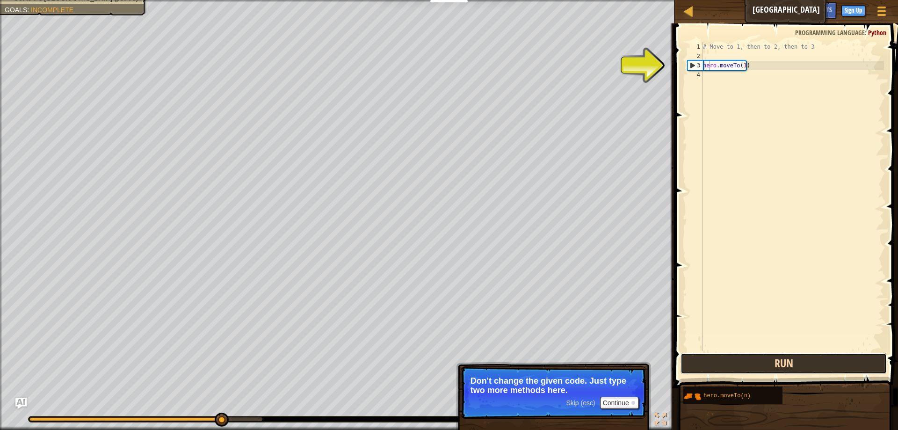
click at [745, 365] on button "Run" at bounding box center [783, 364] width 206 height 22
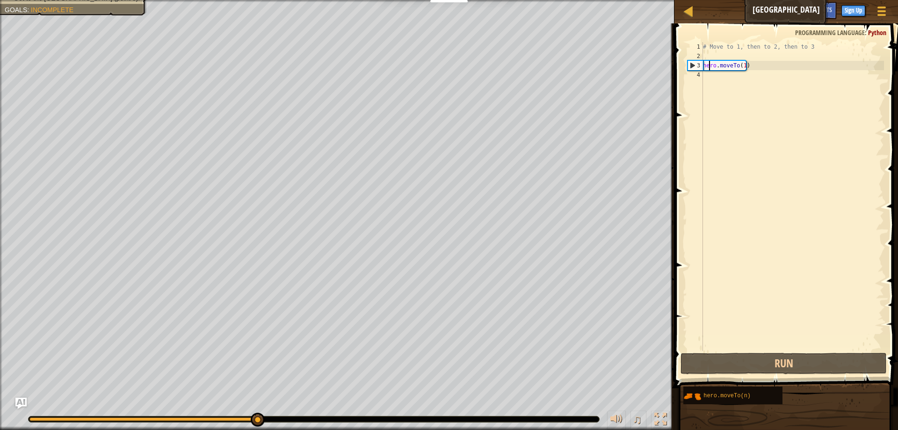
click at [695, 49] on div "1" at bounding box center [694, 46] width 15 height 9
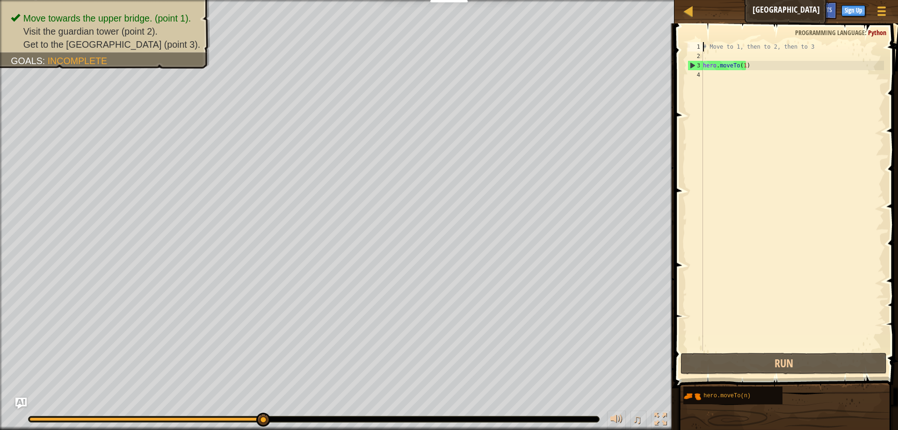
click at [699, 65] on div "3" at bounding box center [695, 65] width 15 height 9
click at [741, 356] on button "Run" at bounding box center [783, 364] width 206 height 22
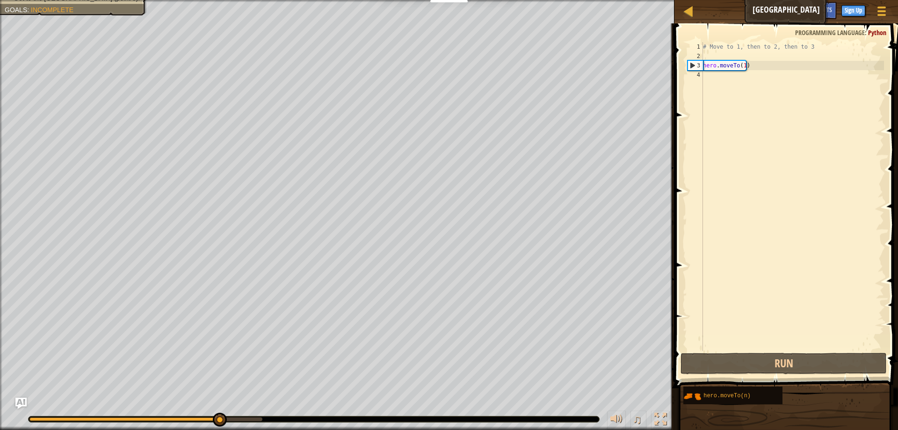
click at [695, 69] on div "3" at bounding box center [695, 65] width 15 height 9
click at [696, 65] on div "3" at bounding box center [695, 65] width 15 height 9
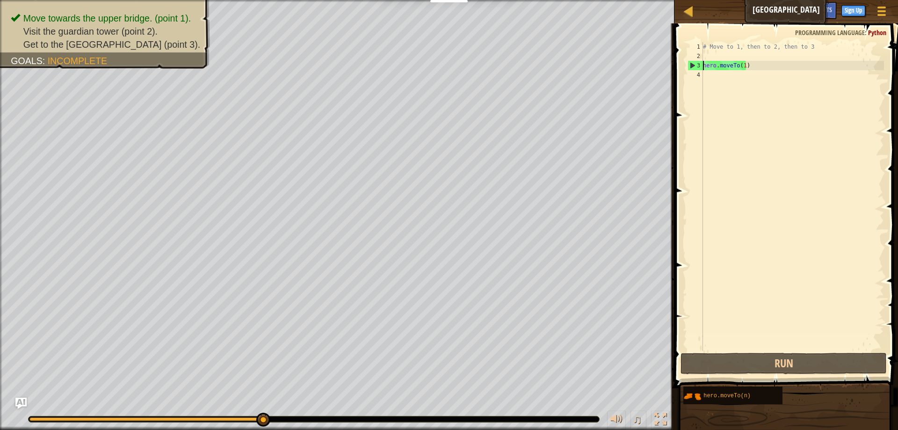
click at [714, 49] on div "# Move to 1, then to 2, then to 3 hero . moveTo ( 1 )" at bounding box center [792, 205] width 183 height 327
type textarea "# Move to 1, then to 2, then to 3"
click at [714, 49] on div "# Move to 1, then to 2, then to 3 hero . moveTo ( 1 )" at bounding box center [792, 205] width 183 height 327
click at [709, 54] on div "# Move to 1, then to 2, then to 3 hero . moveTo ( 1 )" at bounding box center [792, 205] width 183 height 327
type textarea "1"
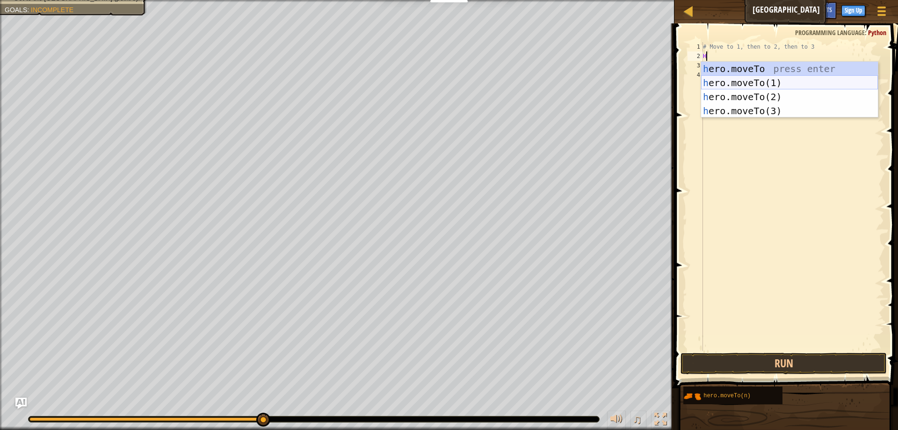
click at [715, 81] on div "h ero.moveTo press enter h ero.moveTo(1) press enter h ero.moveTo(2) press ente…" at bounding box center [789, 104] width 177 height 84
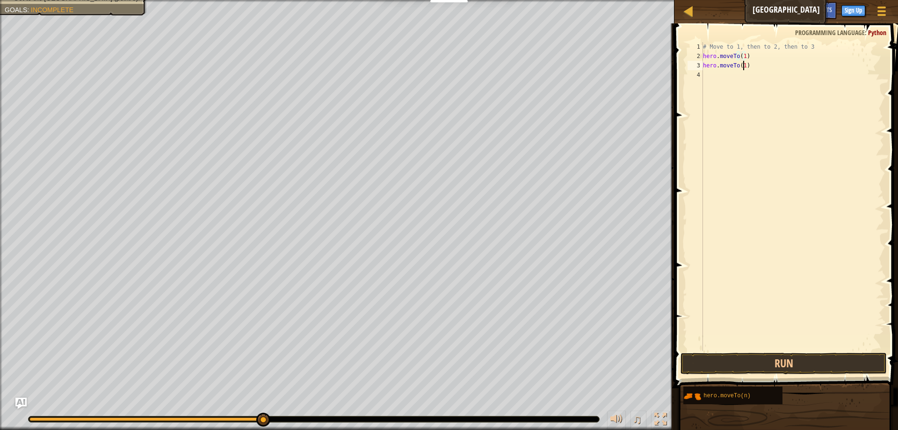
click at [743, 68] on div "# Move to 1, then to 2, then to 3 hero . moveTo ( 1 ) hero . moveTo ( 1 )" at bounding box center [792, 205] width 183 height 327
type textarea "hero.moveTo()"
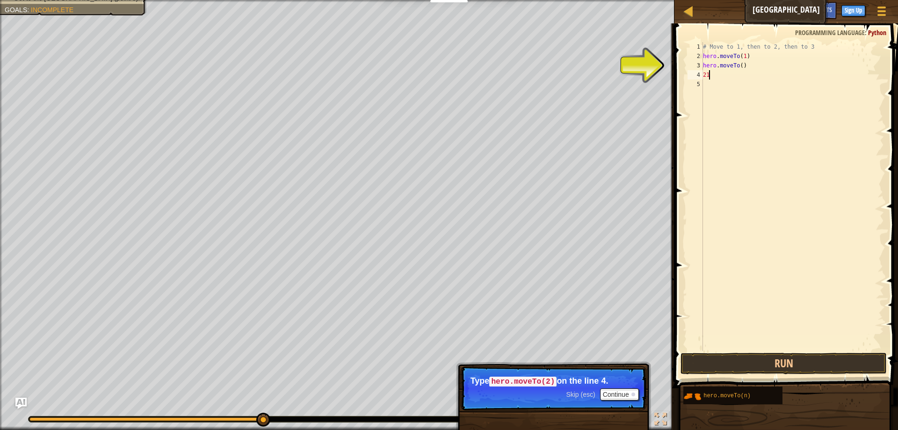
click at [740, 65] on div "# Move to 1, then to 2, then to 3 hero . moveTo ( 1 ) hero . moveTo ( ) 21" at bounding box center [792, 205] width 183 height 327
click at [737, 66] on div "# Move to 1, then to 2, then to 3 hero . moveTo ( 1 ) hero . moveTo ( ) 21" at bounding box center [792, 205] width 183 height 327
click at [740, 66] on div "# Move to 1, then to 2, then to 3 hero . moveTo ( 1 ) hero . moveTo ( ) 21" at bounding box center [792, 205] width 183 height 327
type textarea "21"
click at [739, 67] on div "# Move to 1, then to 2, then to 3 hero . moveTo ( 1 ) hero . moveTo ( ) 21" at bounding box center [792, 205] width 183 height 327
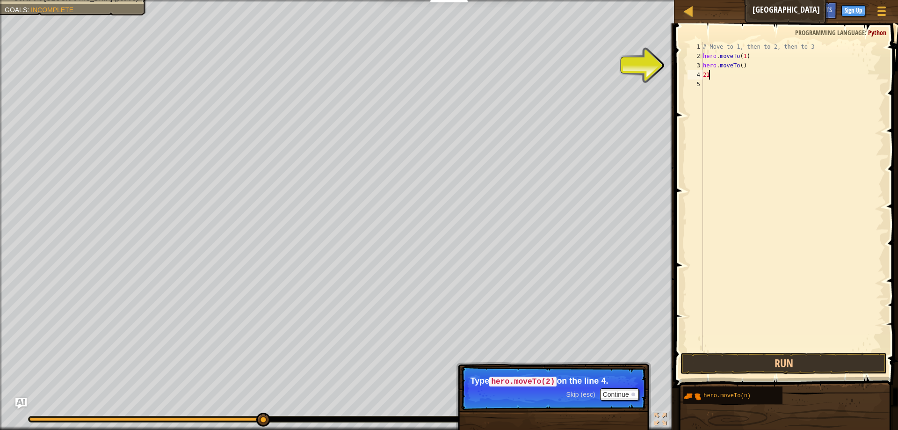
click at [738, 67] on div "# Move to 1, then to 2, then to 3 hero . moveTo ( 1 ) hero . moveTo ( ) 21" at bounding box center [792, 205] width 183 height 327
type textarea "hero.moveTo(2)"
drag, startPoint x: 732, startPoint y: 108, endPoint x: 730, endPoint y: 89, distance: 18.3
click at [732, 101] on div "# Move to 1, then to 2, then to 3 hero . moveTo ( 1 ) hero . moveTo ( 2 ) 21" at bounding box center [792, 205] width 183 height 327
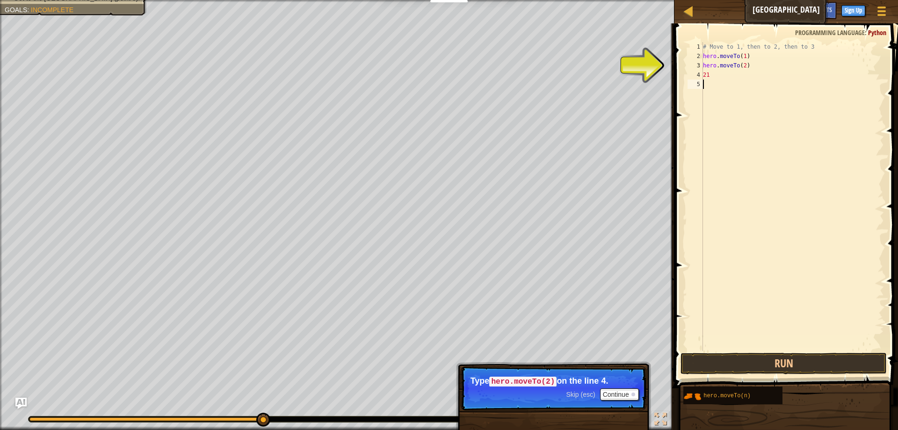
scroll to position [4, 0]
click at [727, 69] on div "# Move to 1, then to 2, then to 3 hero . moveTo ( 1 ) hero . moveTo ( 2 ) 21" at bounding box center [792, 205] width 183 height 327
click at [724, 76] on div "# Move to 1, then to 2, then to 3 hero . moveTo ( 1 ) hero . moveTo ( 2 ) 21" at bounding box center [792, 205] width 183 height 327
type textarea "2"
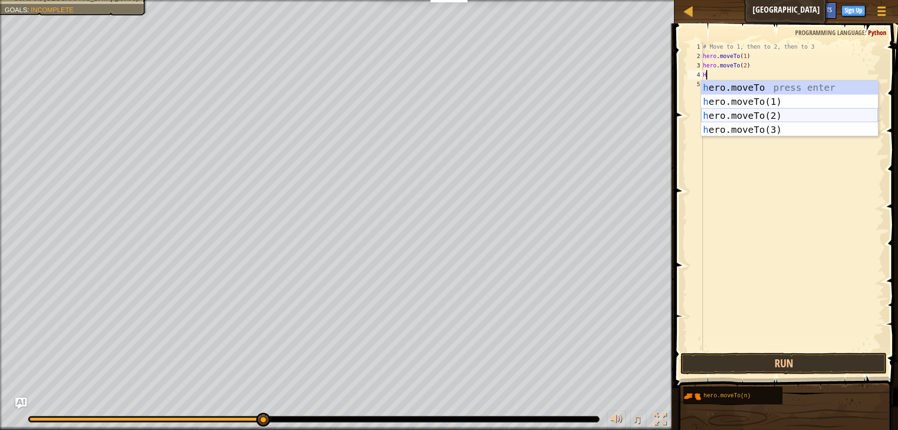
click at [724, 121] on div "h ero.moveTo press enter h ero.moveTo(1) press enter h ero.moveTo(2) press ente…" at bounding box center [789, 122] width 177 height 84
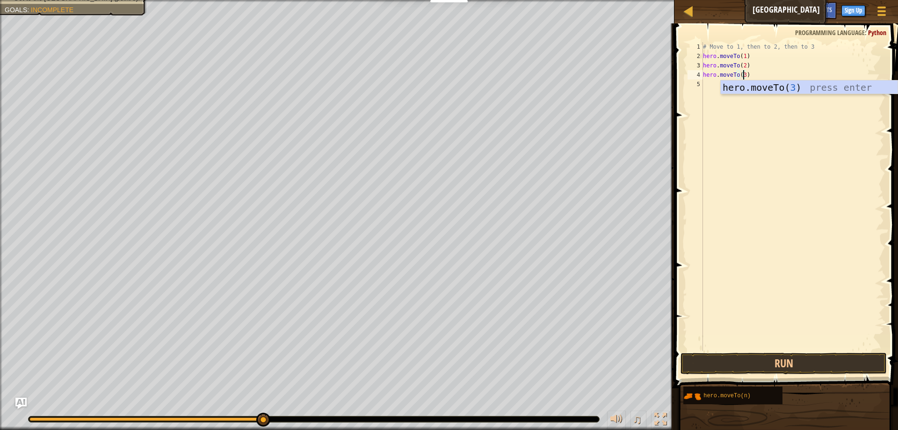
scroll to position [4, 3]
type textarea "hero.moveTo(3)"
click at [729, 352] on span at bounding box center [786, 192] width 231 height 392
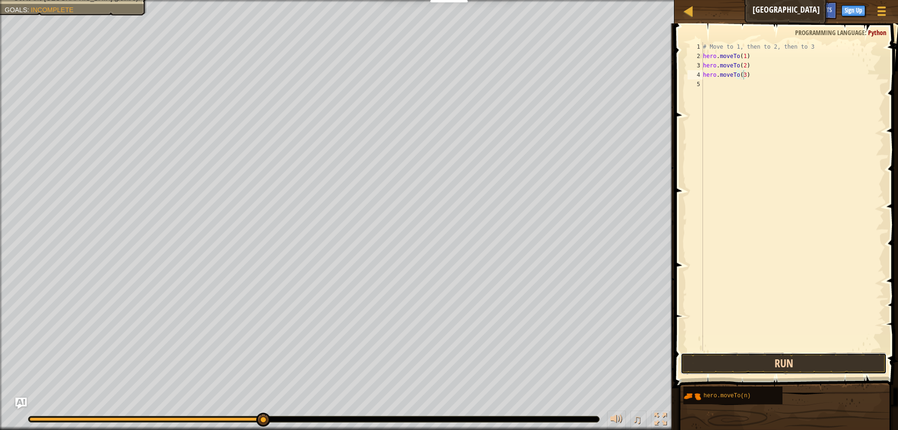
click at [729, 357] on button "Run" at bounding box center [783, 364] width 206 height 22
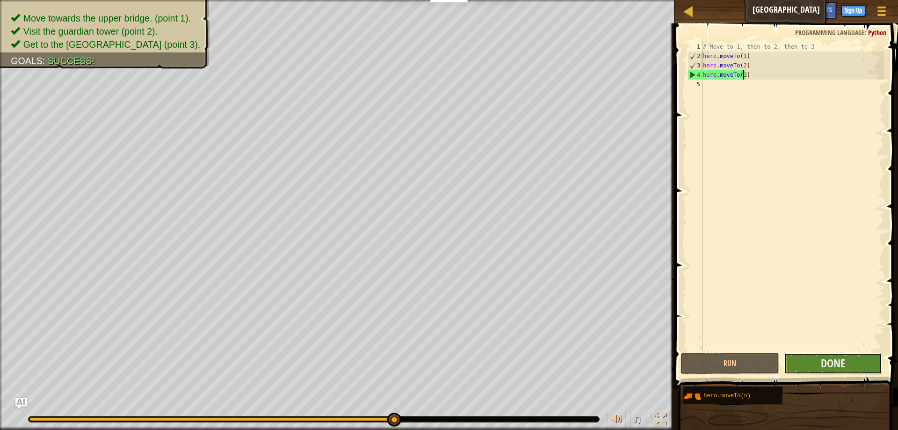
click at [805, 361] on button "Done" at bounding box center [833, 364] width 98 height 22
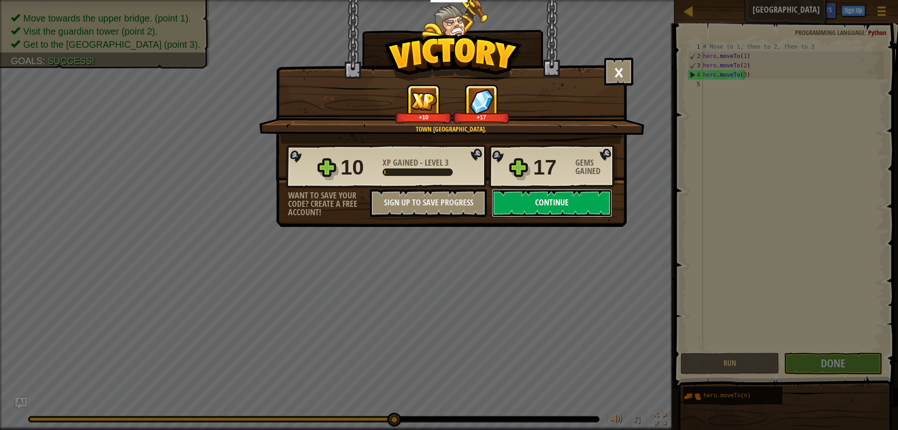
click at [575, 194] on button "Continue" at bounding box center [551, 203] width 121 height 28
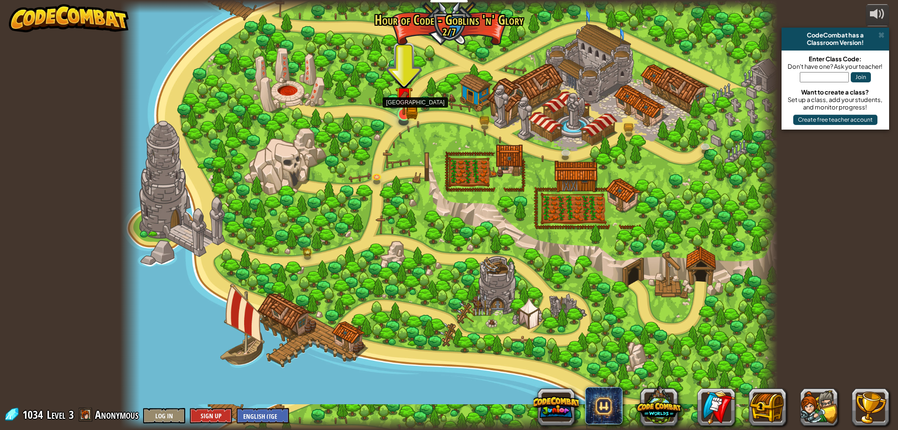
click at [406, 105] on img at bounding box center [404, 96] width 18 height 39
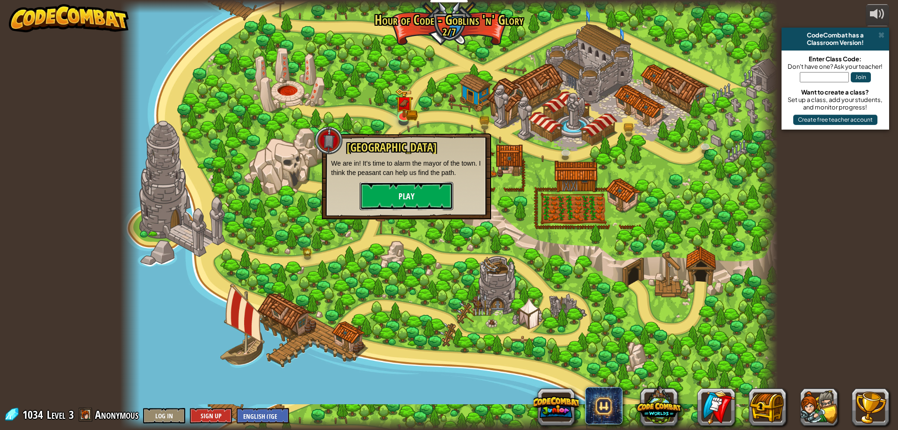
click at [375, 190] on button "Play" at bounding box center [407, 196] width 94 height 28
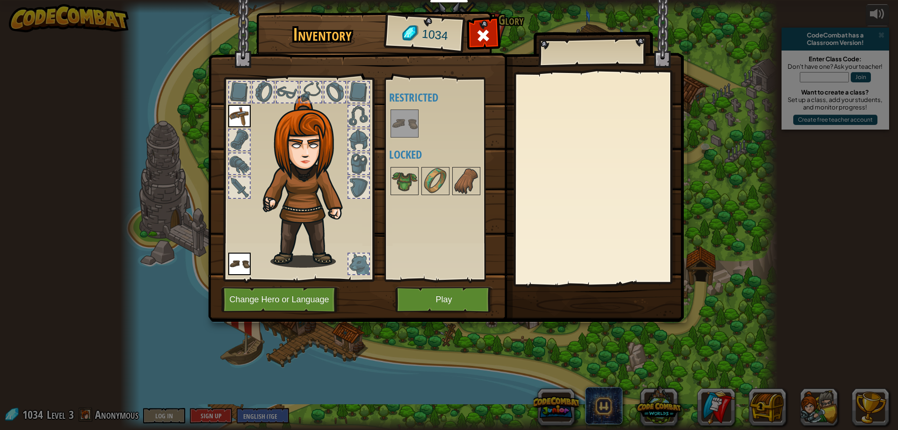
click at [348, 90] on div at bounding box center [358, 92] width 21 height 21
click at [345, 90] on div at bounding box center [335, 92] width 21 height 21
click at [487, 40] on span at bounding box center [483, 35] width 15 height 15
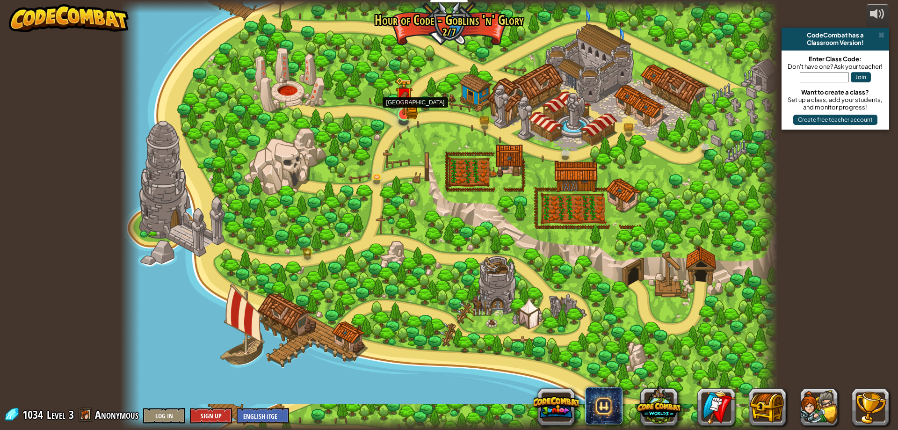
click at [401, 107] on img at bounding box center [404, 96] width 18 height 39
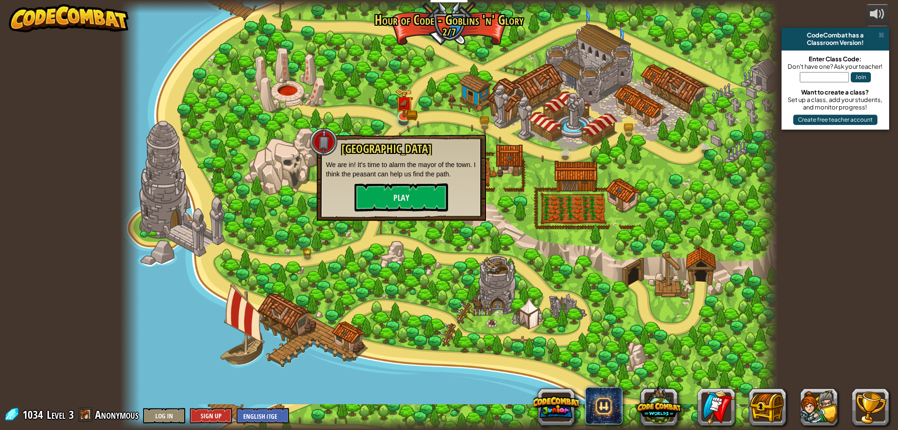
click at [380, 179] on div "Broken Bridge We are in! It's time to alarm the mayor of the town. I think the …" at bounding box center [401, 177] width 151 height 69
click at [379, 192] on button "Play" at bounding box center [401, 197] width 94 height 28
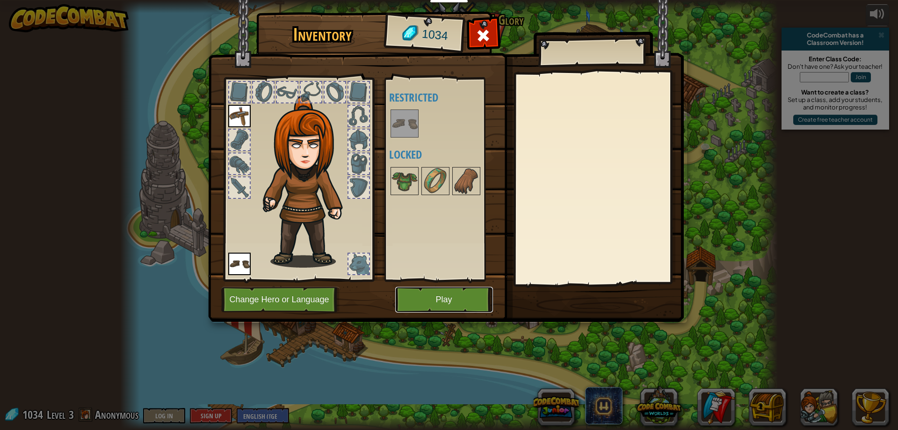
click at [453, 298] on button "Play" at bounding box center [444, 300] width 98 height 26
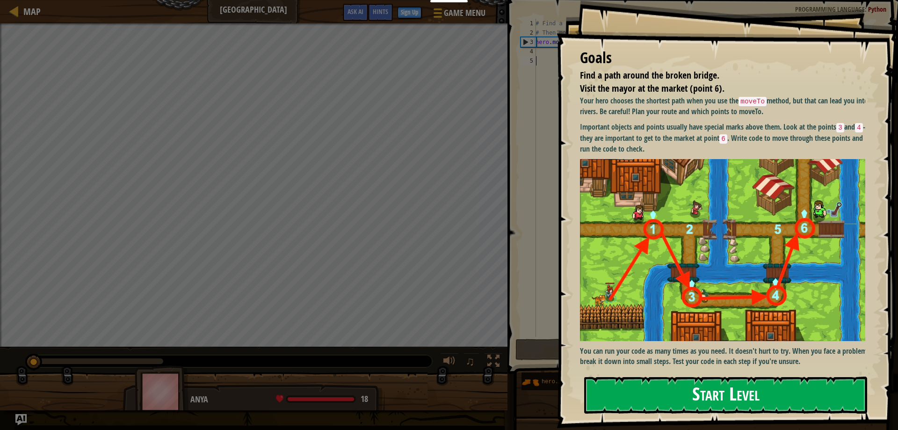
click at [678, 393] on button "Start Level" at bounding box center [725, 394] width 283 height 37
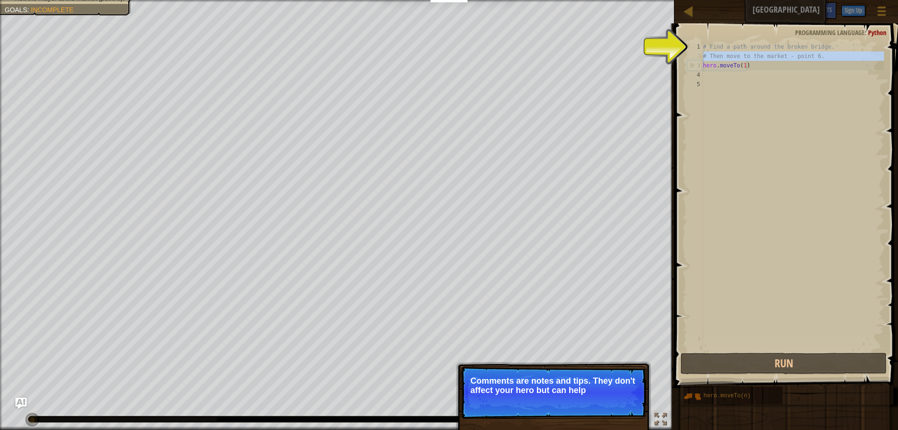
click at [698, 57] on div "2" at bounding box center [694, 55] width 15 height 9
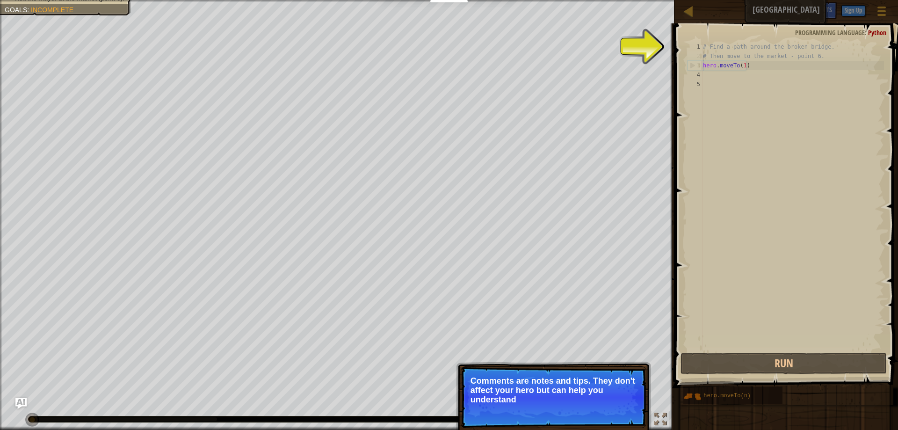
click at [699, 63] on div "3" at bounding box center [695, 65] width 15 height 9
type textarea "hero.moveTo(1)"
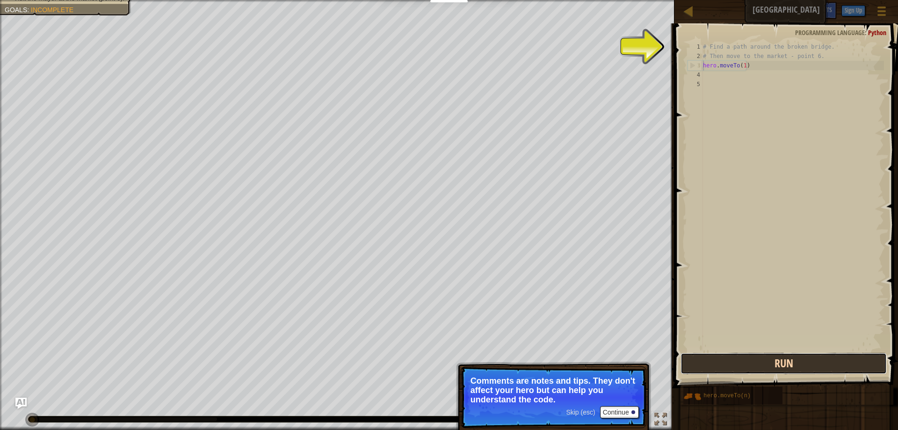
click at [717, 359] on button "Run" at bounding box center [783, 364] width 206 height 22
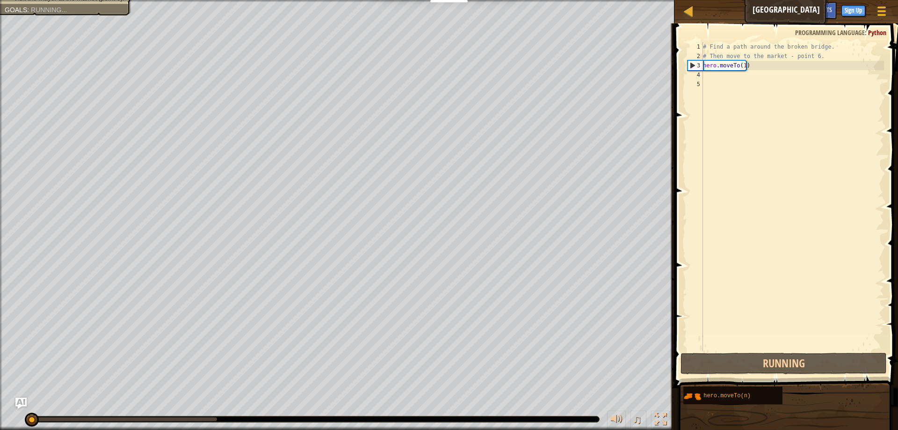
scroll to position [4, 0]
click at [709, 75] on div "# Find a path around the broken bridge. # Then move to the market - point 6. he…" at bounding box center [792, 205] width 183 height 327
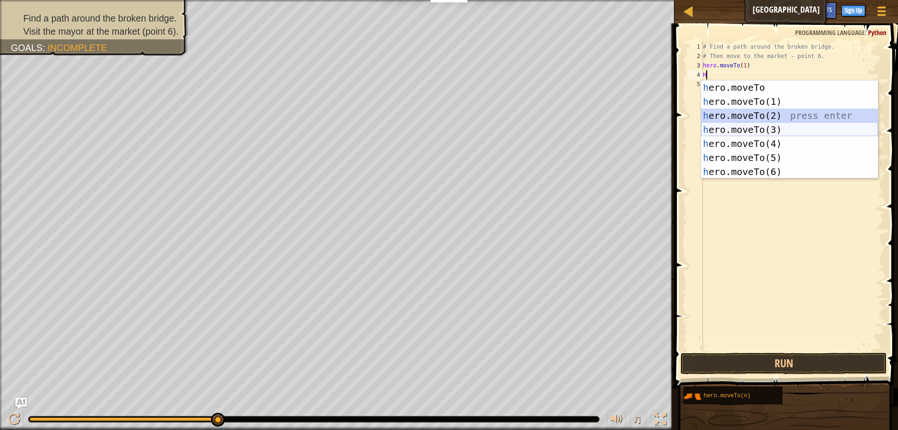
drag, startPoint x: 711, startPoint y: 115, endPoint x: 718, endPoint y: 130, distance: 16.3
click at [718, 130] on div "h ero.moveTo press enter h ero.moveTo(1) press enter h ero.moveTo(2) press ente…" at bounding box center [789, 143] width 177 height 126
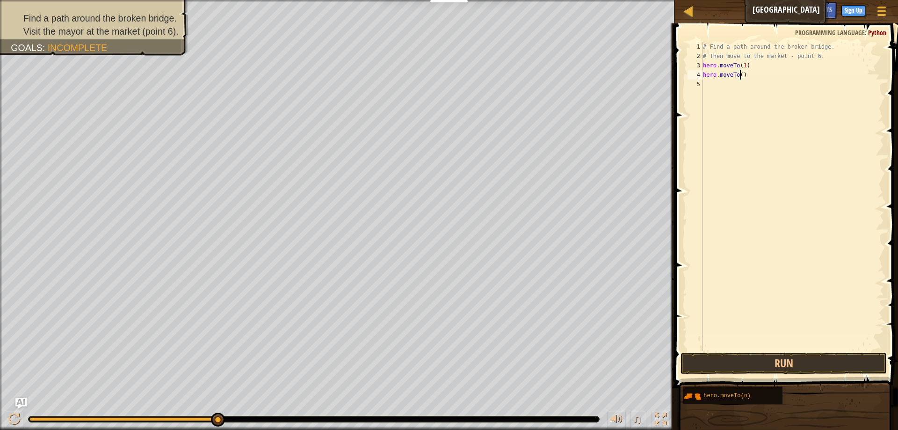
type textarea "hero.moveTo(3)"
click at [708, 83] on div "# Find a path around the broken bridge. # Then move to the market - point 6. he…" at bounding box center [792, 205] width 183 height 327
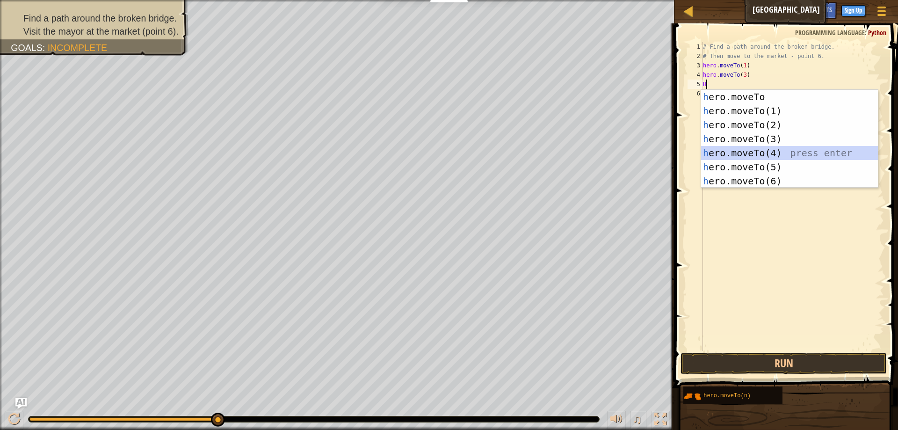
click at [736, 152] on div "h ero.moveTo press enter h ero.moveTo(1) press enter h ero.moveTo(2) press ente…" at bounding box center [789, 153] width 177 height 126
type textarea "hero.moveTo(4)"
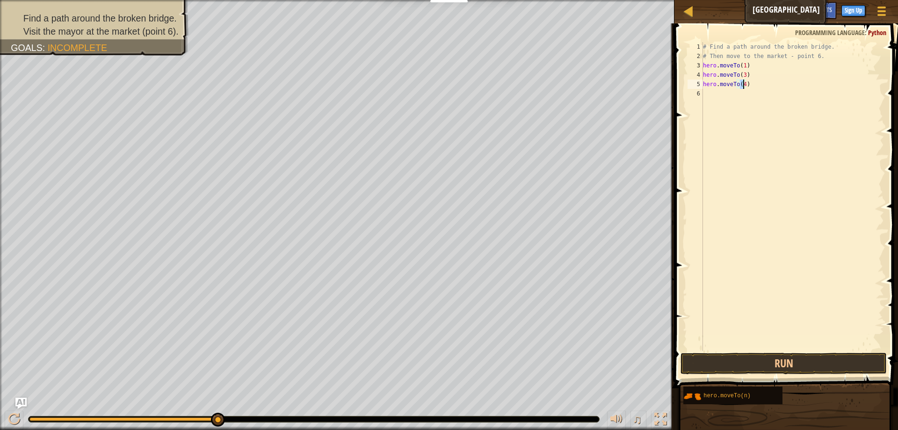
click at [716, 96] on div "# Find a path around the broken bridge. # Then move to the market - point 6. he…" at bounding box center [792, 205] width 183 height 327
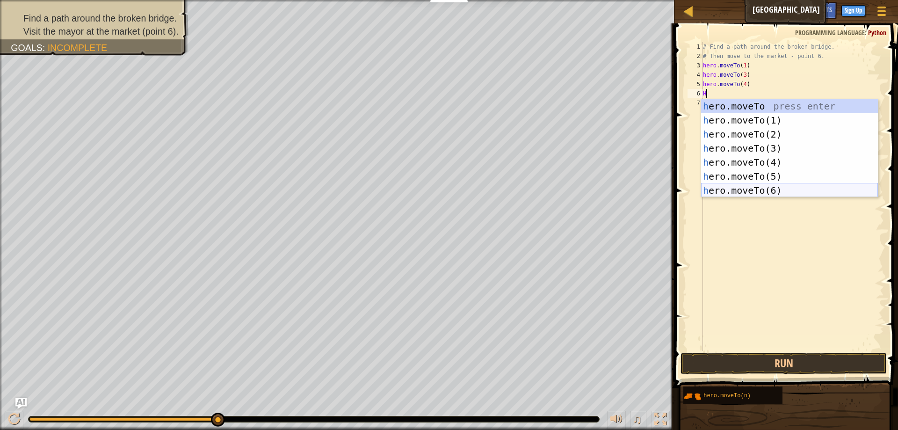
click at [740, 185] on div "h ero.moveTo press enter h ero.moveTo(1) press enter h ero.moveTo(2) press ente…" at bounding box center [789, 162] width 177 height 126
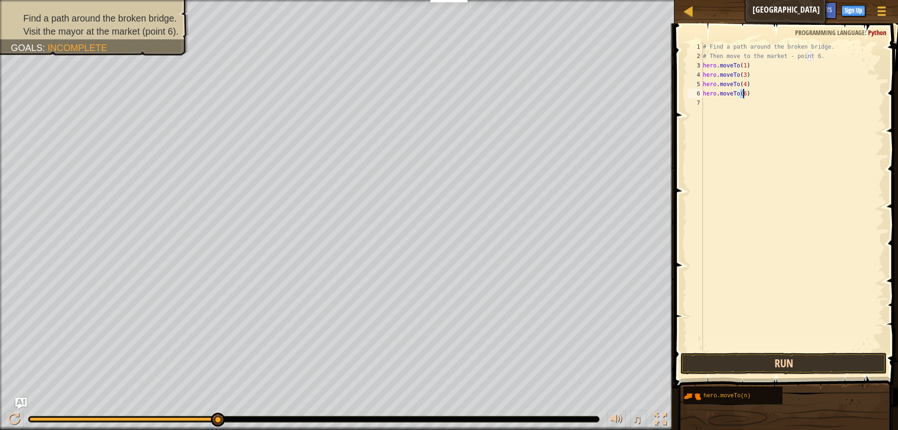
type textarea "hero.moveTo(6)"
click at [751, 367] on button "Run" at bounding box center [783, 364] width 206 height 22
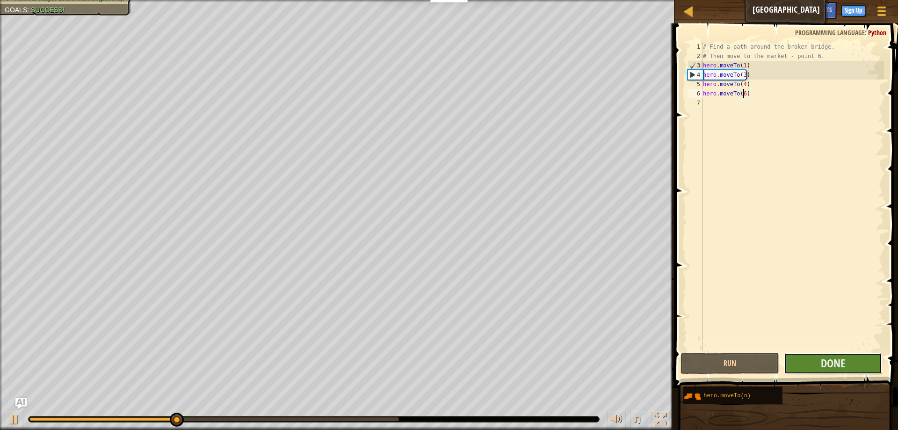
click at [813, 358] on button "Done" at bounding box center [833, 364] width 98 height 22
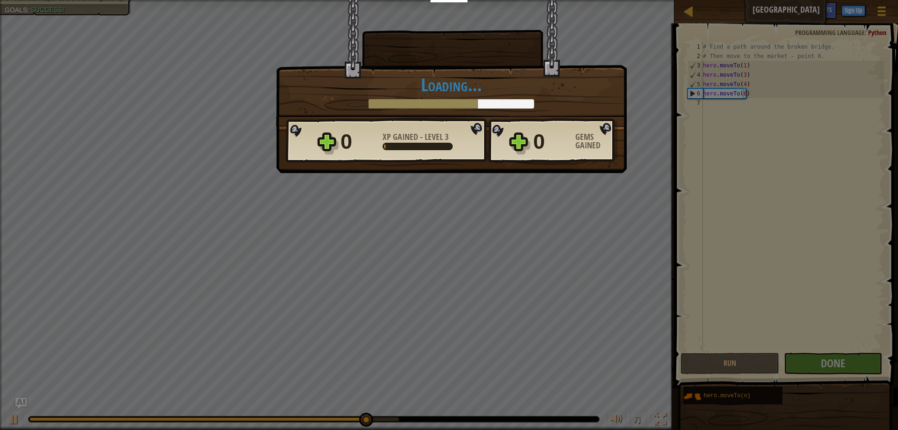
click at [509, 185] on div "× Bridges are like friendship that connect people. How fun was this level? Load…" at bounding box center [449, 215] width 898 height 430
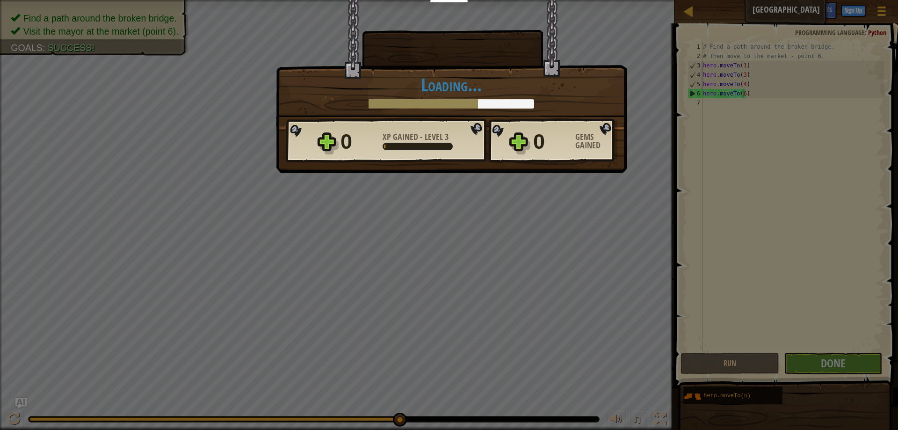
click at [559, 177] on div "× Bridges are like friendship that connect people. How fun was this level? Load…" at bounding box center [449, 215] width 898 height 430
click at [558, 179] on div "× Bridges are like friendship that connect people. How fun was this level? Load…" at bounding box center [449, 215] width 898 height 430
click at [536, 173] on div "× Bridges are like friendship that connect people. How fun was this level? Load…" at bounding box center [451, 86] width 351 height 173
drag, startPoint x: 584, startPoint y: 92, endPoint x: 578, endPoint y: 111, distance: 20.1
click at [578, 111] on div "× Bridges are like friendship that connect people. How fun was this level? Load…" at bounding box center [451, 63] width 351 height 127
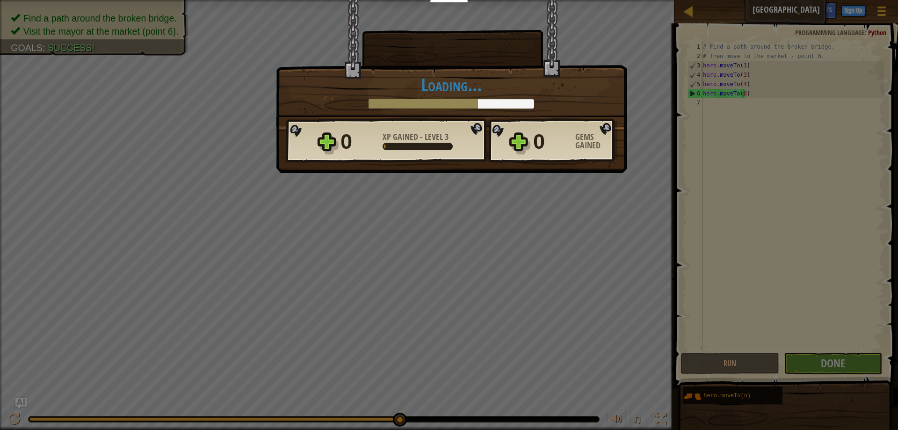
click at [449, 202] on div "× Bridges are like friendship that connect people. How fun was this level? Load…" at bounding box center [449, 215] width 898 height 430
click at [451, 201] on div "× Bridges are like friendship that connect people. How fun was this level? Load…" at bounding box center [449, 215] width 898 height 430
click at [453, 204] on div "× Bridges are like friendship that connect people. How fun was this level? Load…" at bounding box center [449, 215] width 898 height 430
click at [454, 205] on div "× Bridges are like friendship that connect people. How fun was this level? Load…" at bounding box center [449, 215] width 898 height 430
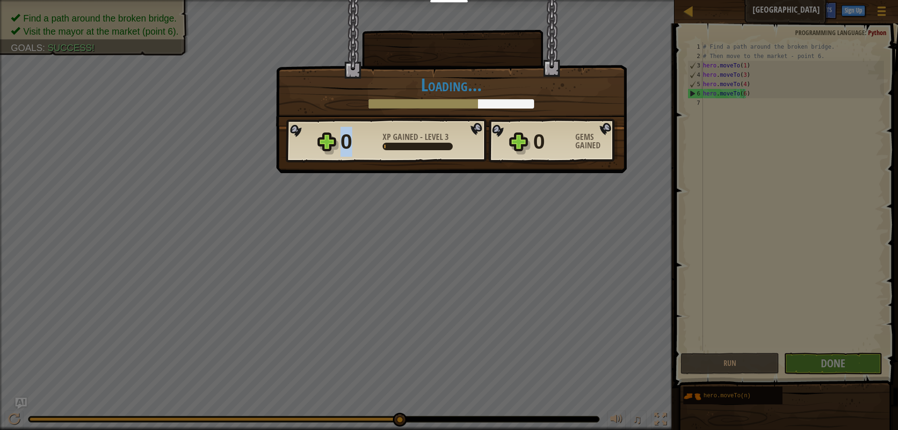
click at [454, 205] on div "× Bridges are like friendship that connect people. How fun was this level? Load…" at bounding box center [449, 215] width 898 height 430
click at [373, 166] on div "× Bridges are like friendship that connect people. How fun was this level? Load…" at bounding box center [451, 86] width 351 height 173
